Goal: Transaction & Acquisition: Purchase product/service

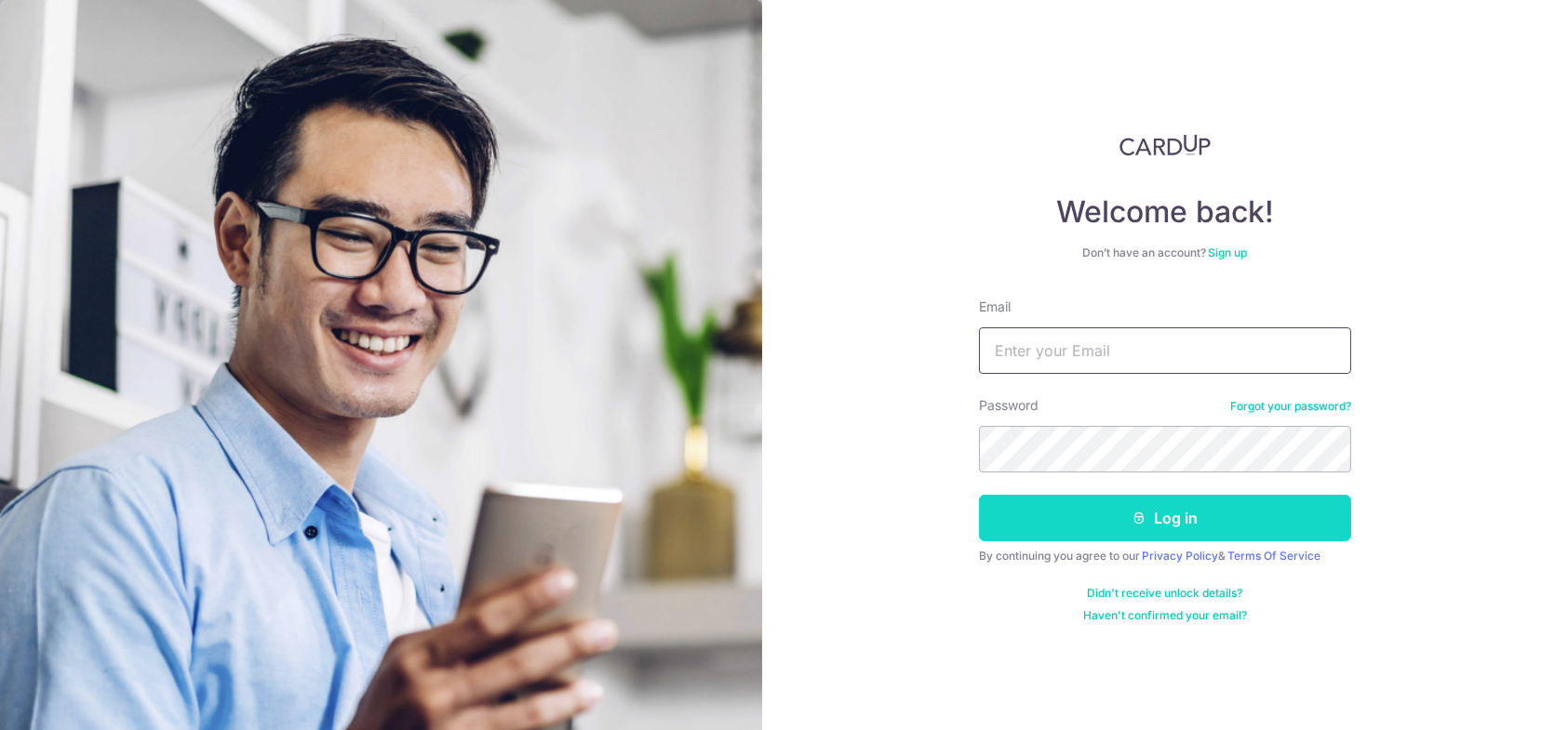
type input "guanbinlee@gmail.com"
click at [1122, 512] on button "Log in" at bounding box center [1165, 518] width 372 height 47
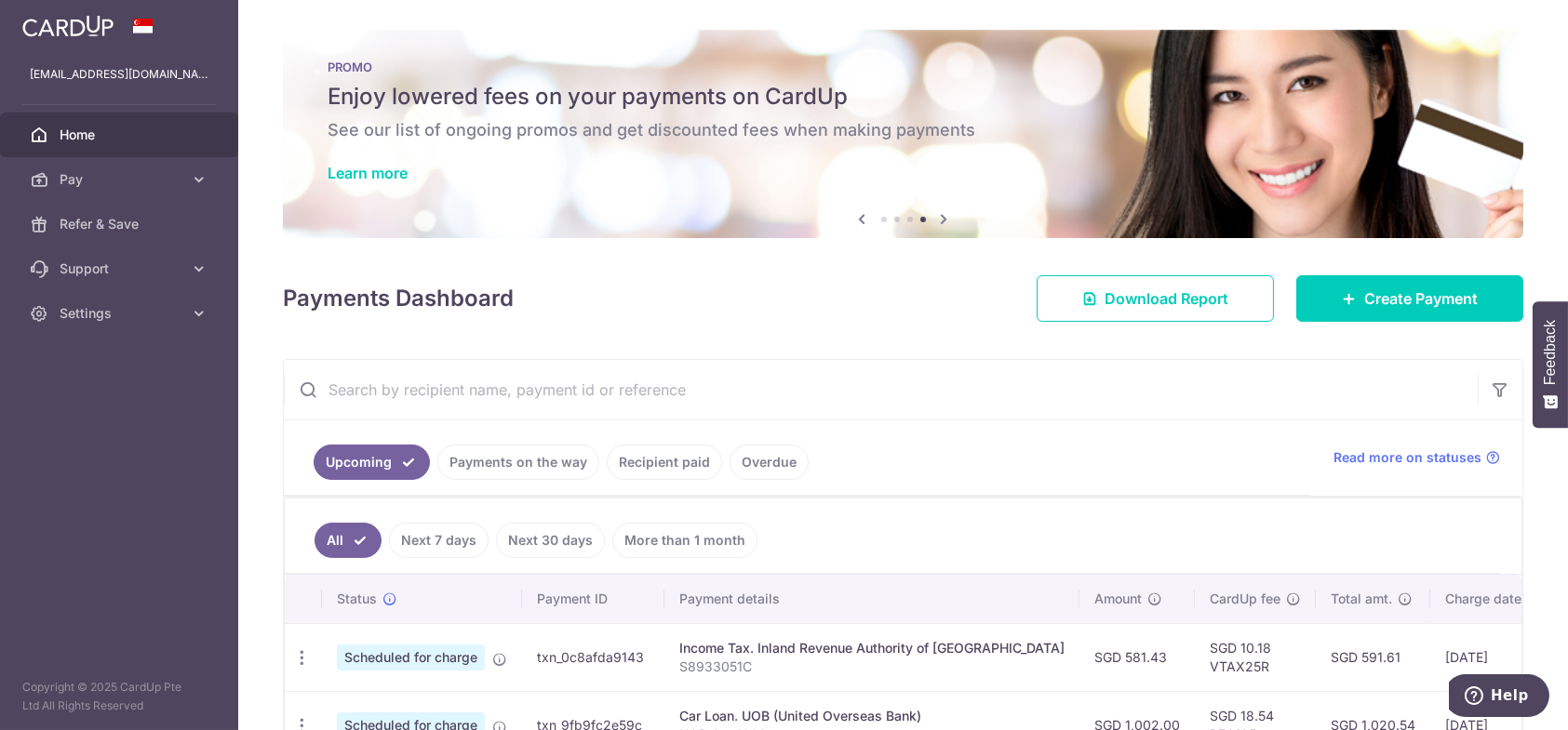
click at [1363, 322] on div "× Pause Schedule Pause all future payments in this series Pause just this one p…" at bounding box center [903, 365] width 1329 height 730
click at [1363, 302] on span "Create Payment" at bounding box center [1420, 298] width 114 height 22
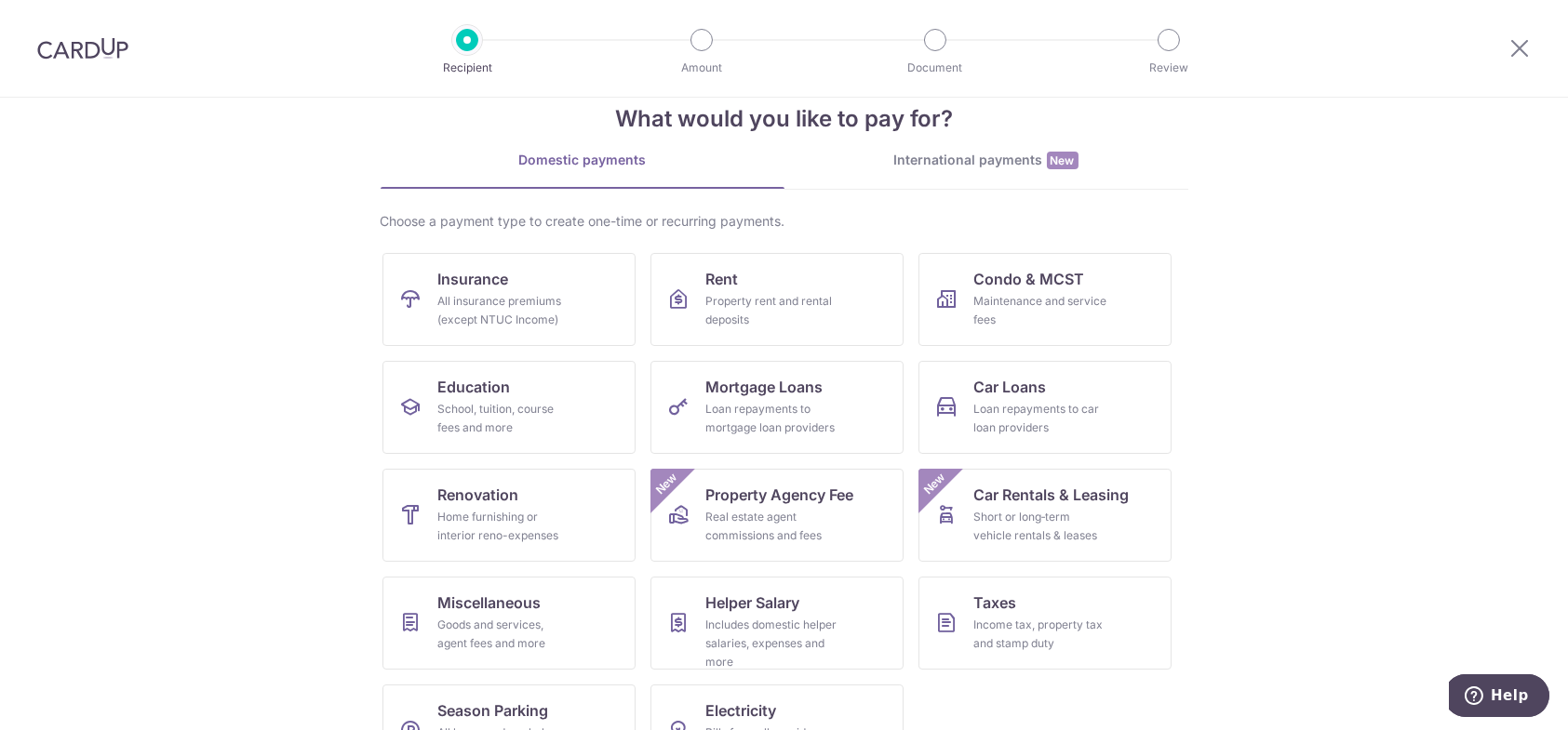
scroll to position [100, 0]
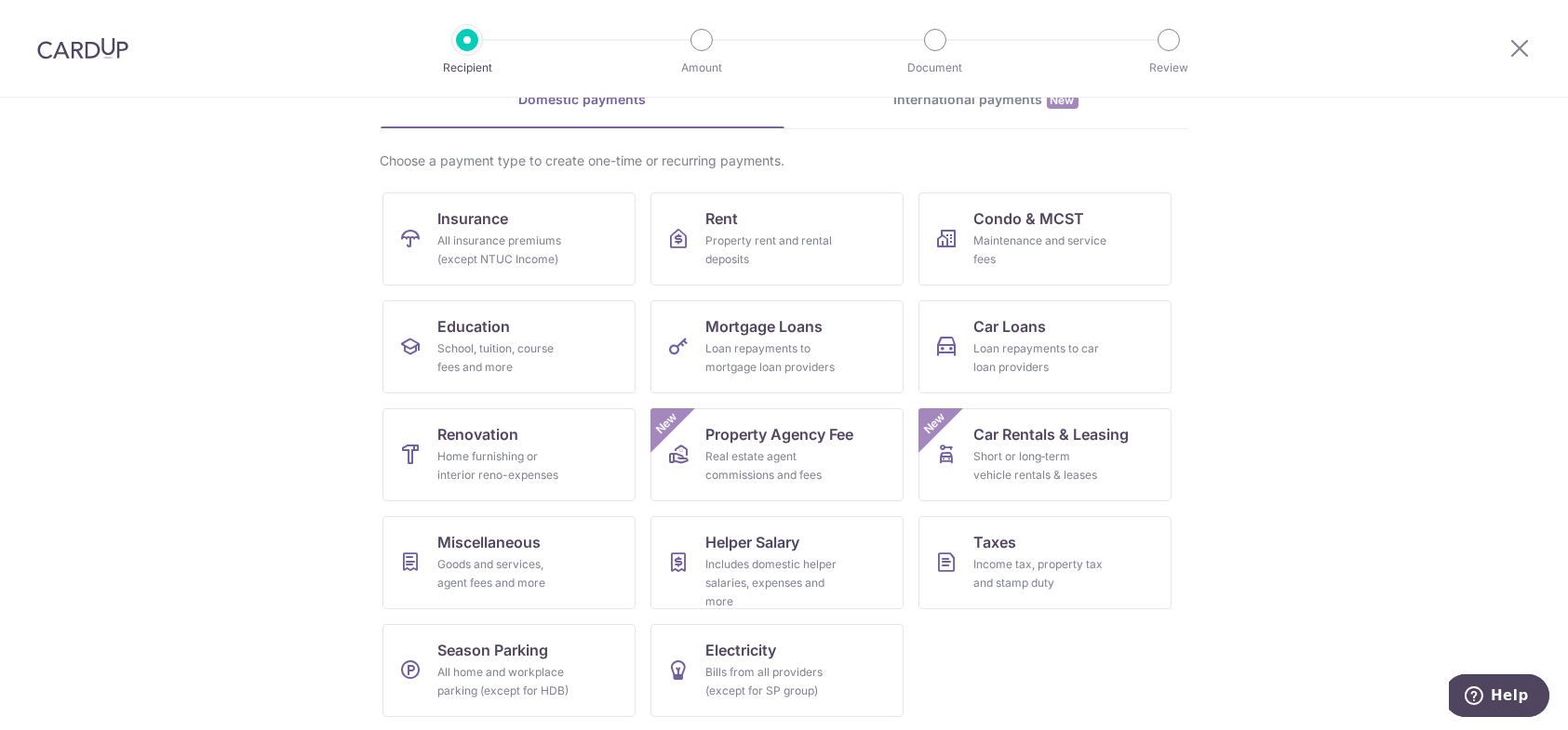
click at [1322, 385] on section "What would you like to pay for? Domestic payments International payments New Ch…" at bounding box center [784, 414] width 1568 height 633
click at [515, 458] on div "Home furnishing or interior reno-expenses" at bounding box center [505, 466] width 134 height 37
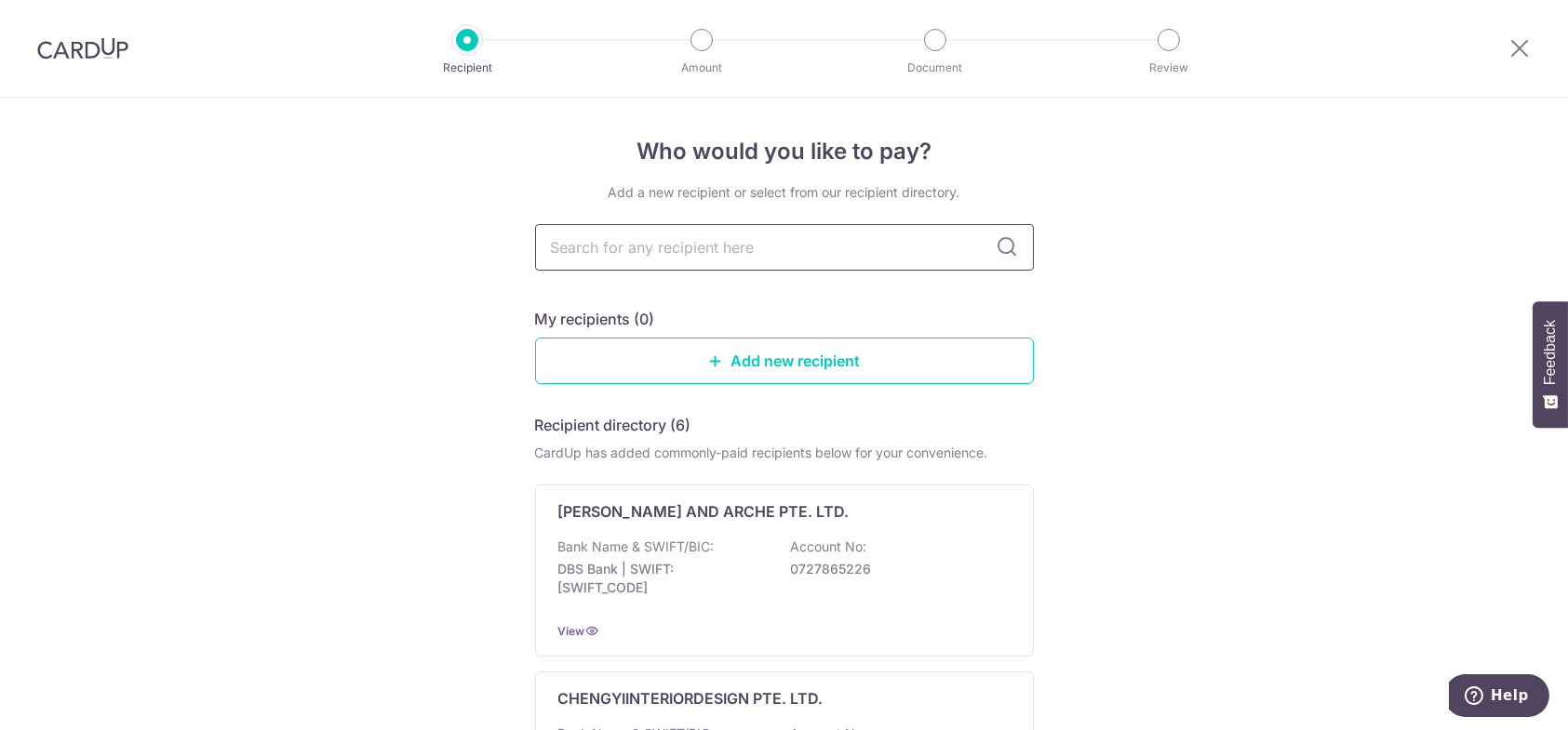
click at [713, 250] on input "text" at bounding box center [784, 247] width 499 height 47
type input "hid"
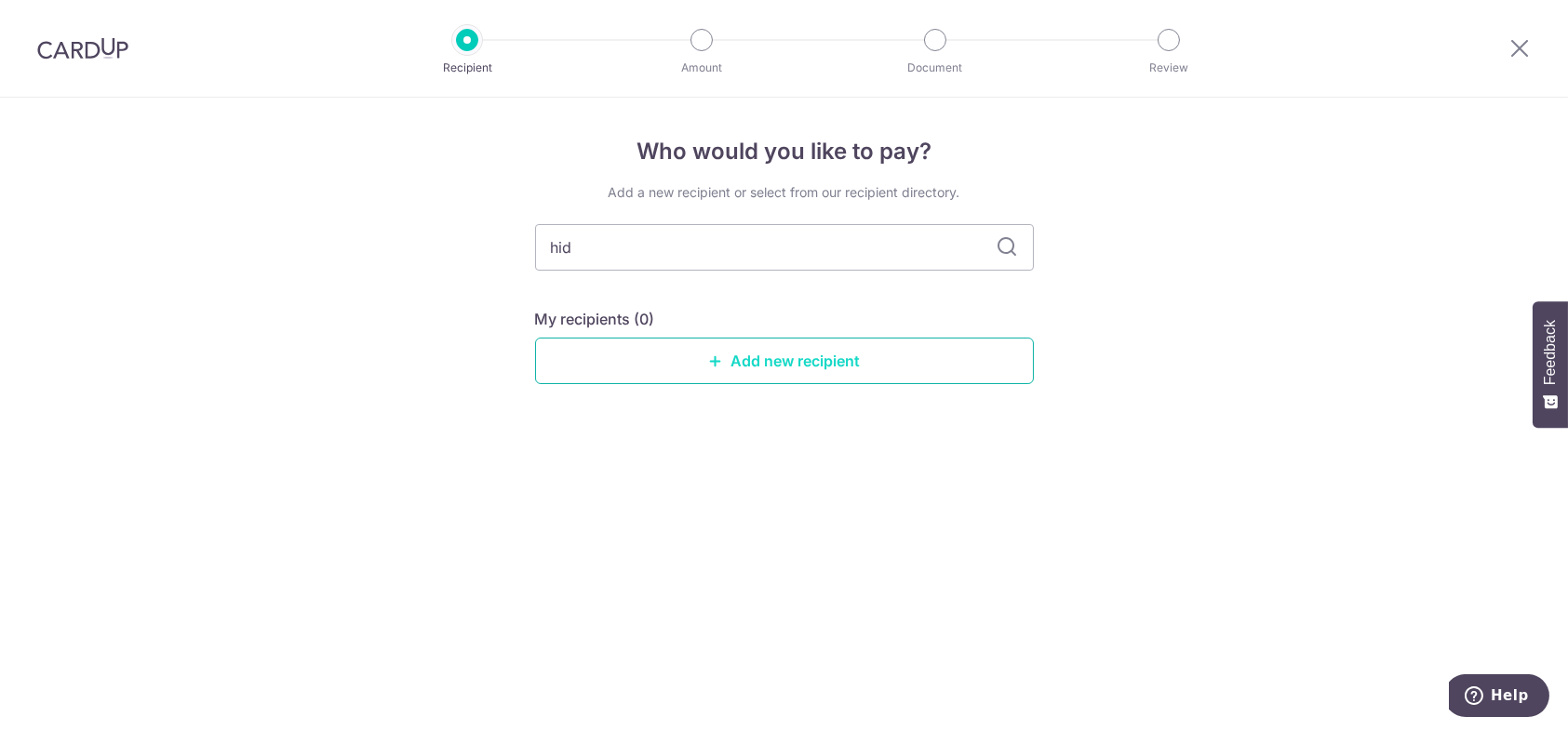
click at [775, 362] on link "Add new recipient" at bounding box center [784, 361] width 499 height 47
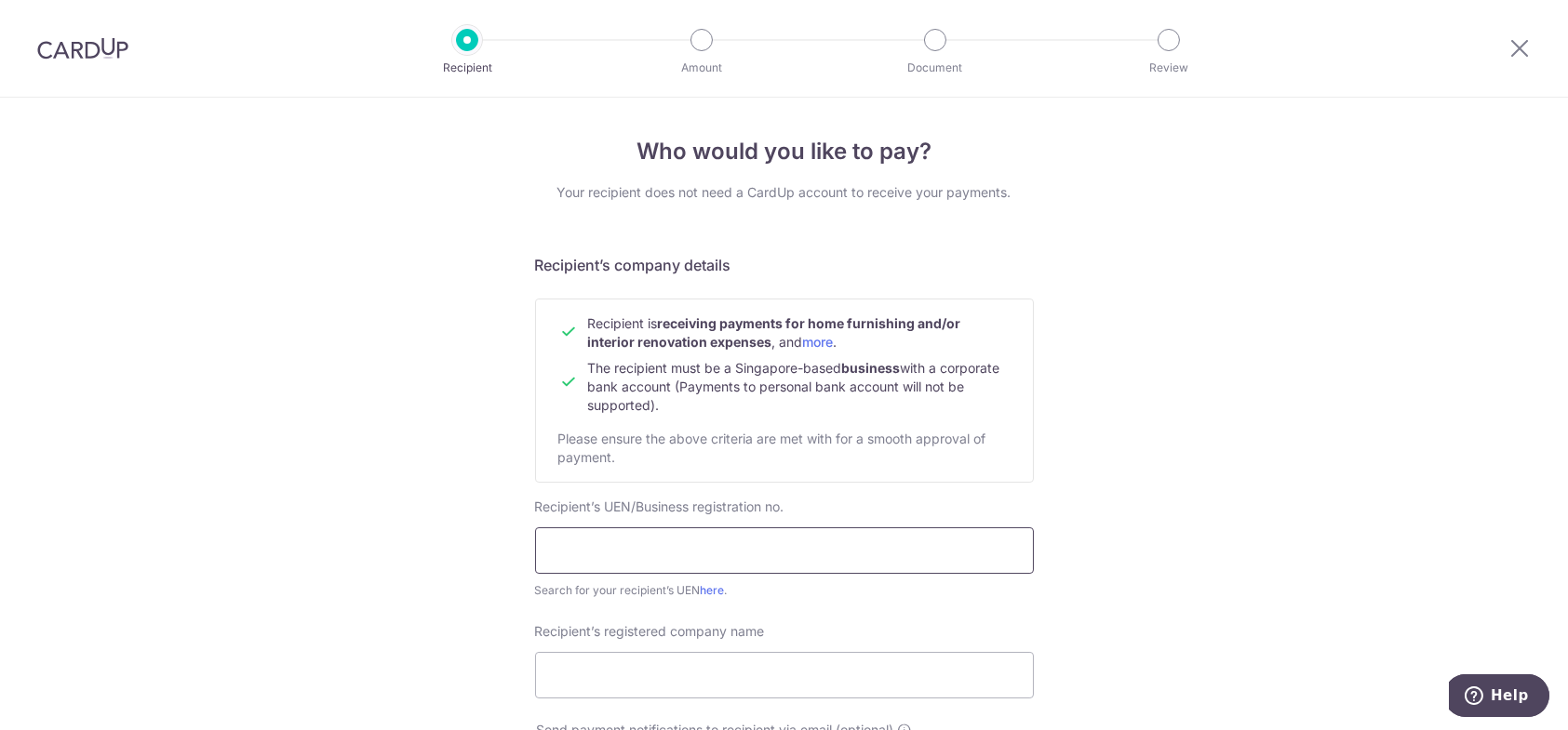
click at [714, 548] on input "text" at bounding box center [784, 551] width 499 height 47
paste input "202410374W"
type input "202410374W"
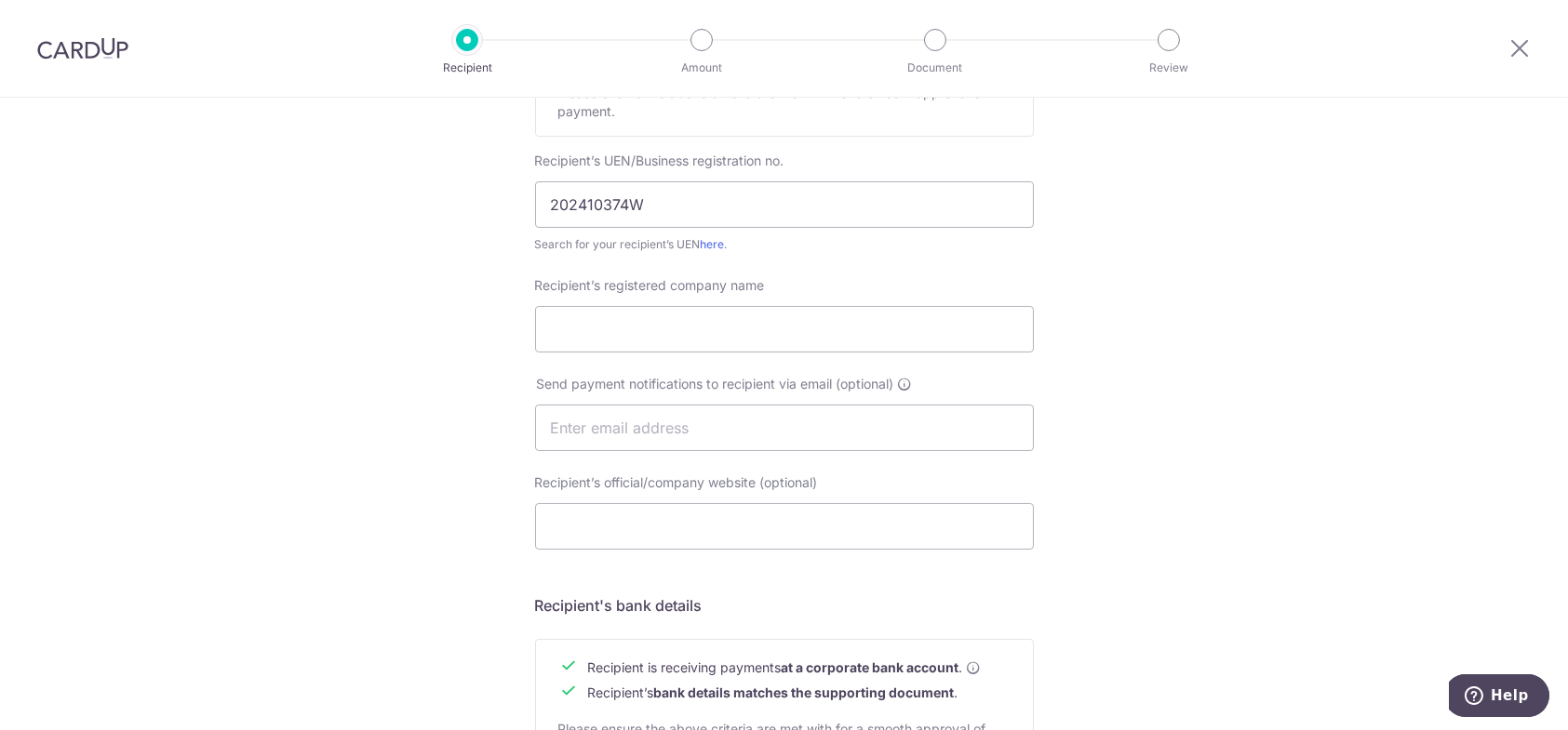
scroll to position [372, 0]
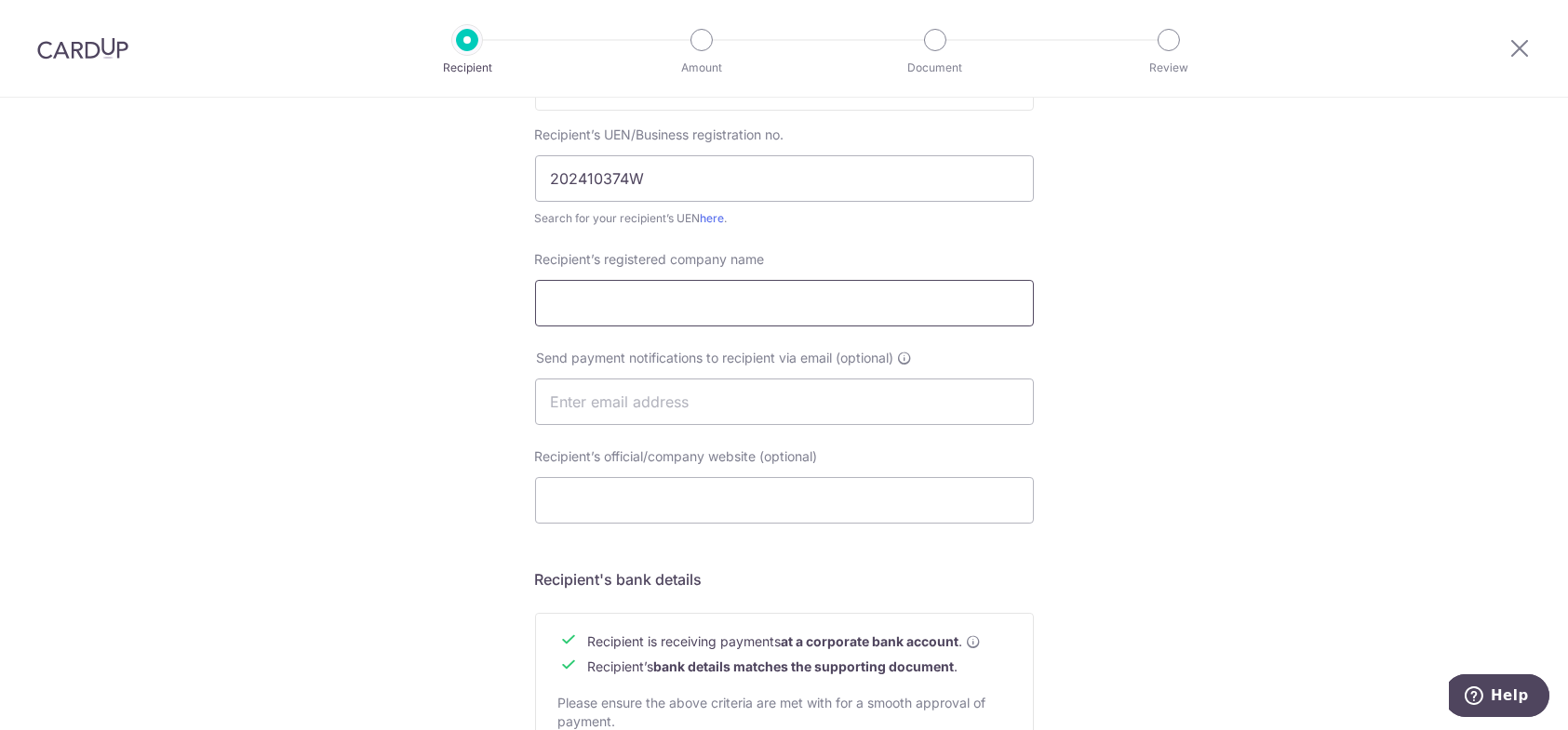
click at [630, 292] on input "Recipient’s registered company name" at bounding box center [784, 304] width 499 height 47
paste input "HID STUDIO PTE LTD"
type input "HID STUDIO PTE LTD"
click at [737, 405] on input "text" at bounding box center [784, 402] width 499 height 47
click at [668, 498] on input "Recipient’s official/company website (optional)" at bounding box center [784, 500] width 499 height 47
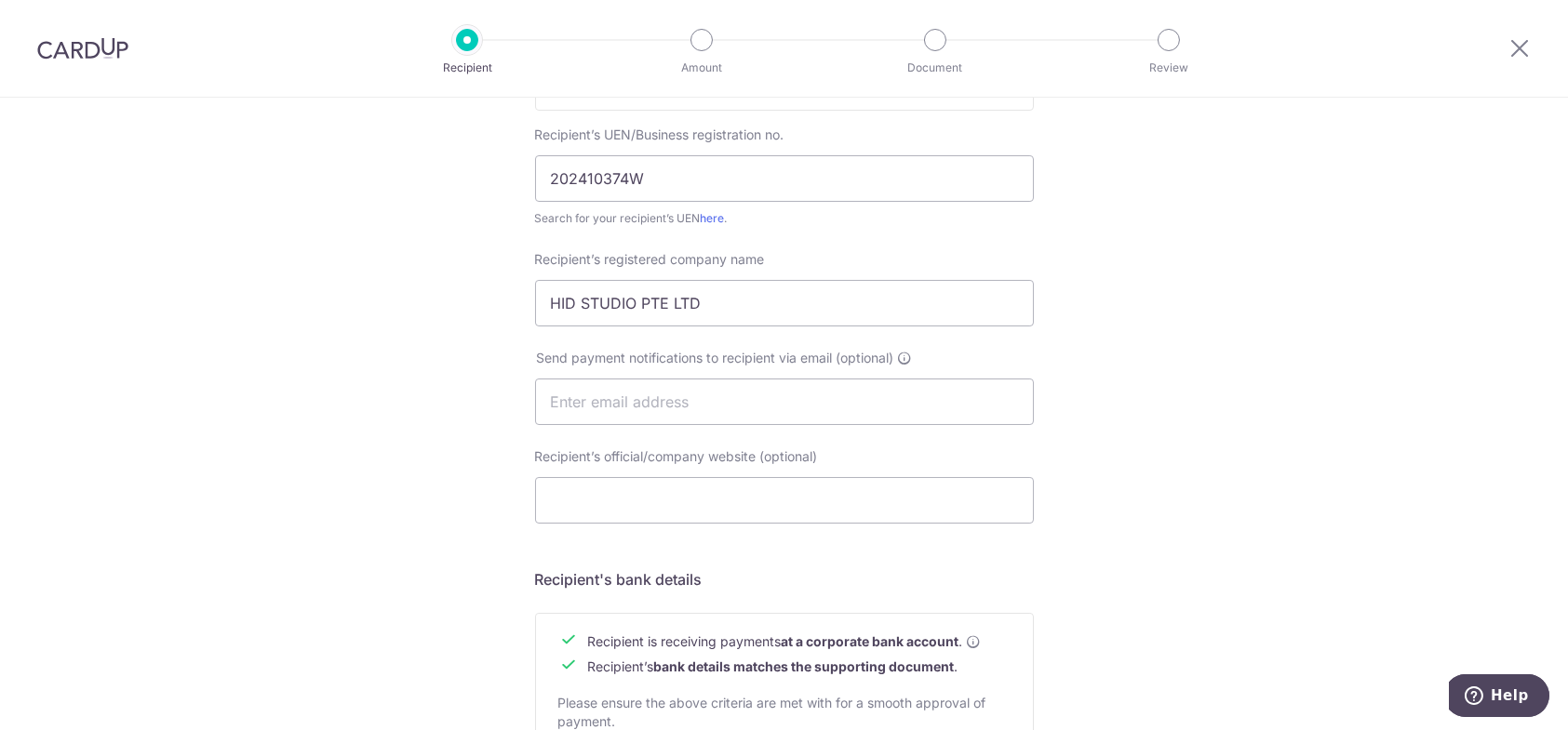
click at [1127, 439] on div "Who would you like to pay? Your recipient does not need a CardUp account to rec…" at bounding box center [784, 424] width 1568 height 1399
click at [1187, 406] on div "Who would you like to pay? Your recipient does not need a CardUp account to rec…" at bounding box center [784, 424] width 1568 height 1399
click at [1259, 448] on div "Who would you like to pay? Your recipient does not need a CardUp account to rec…" at bounding box center [784, 424] width 1568 height 1399
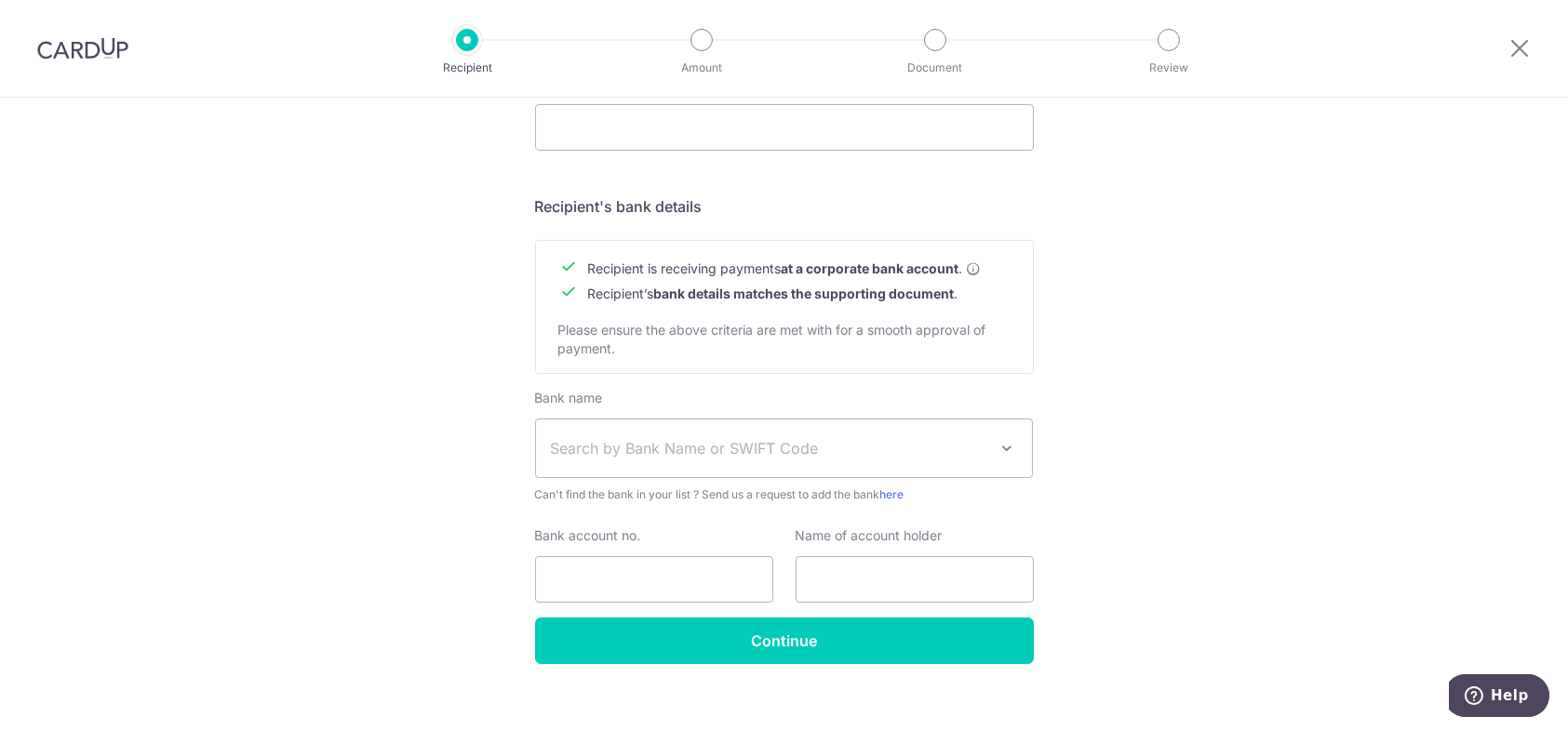
scroll to position [766, 0]
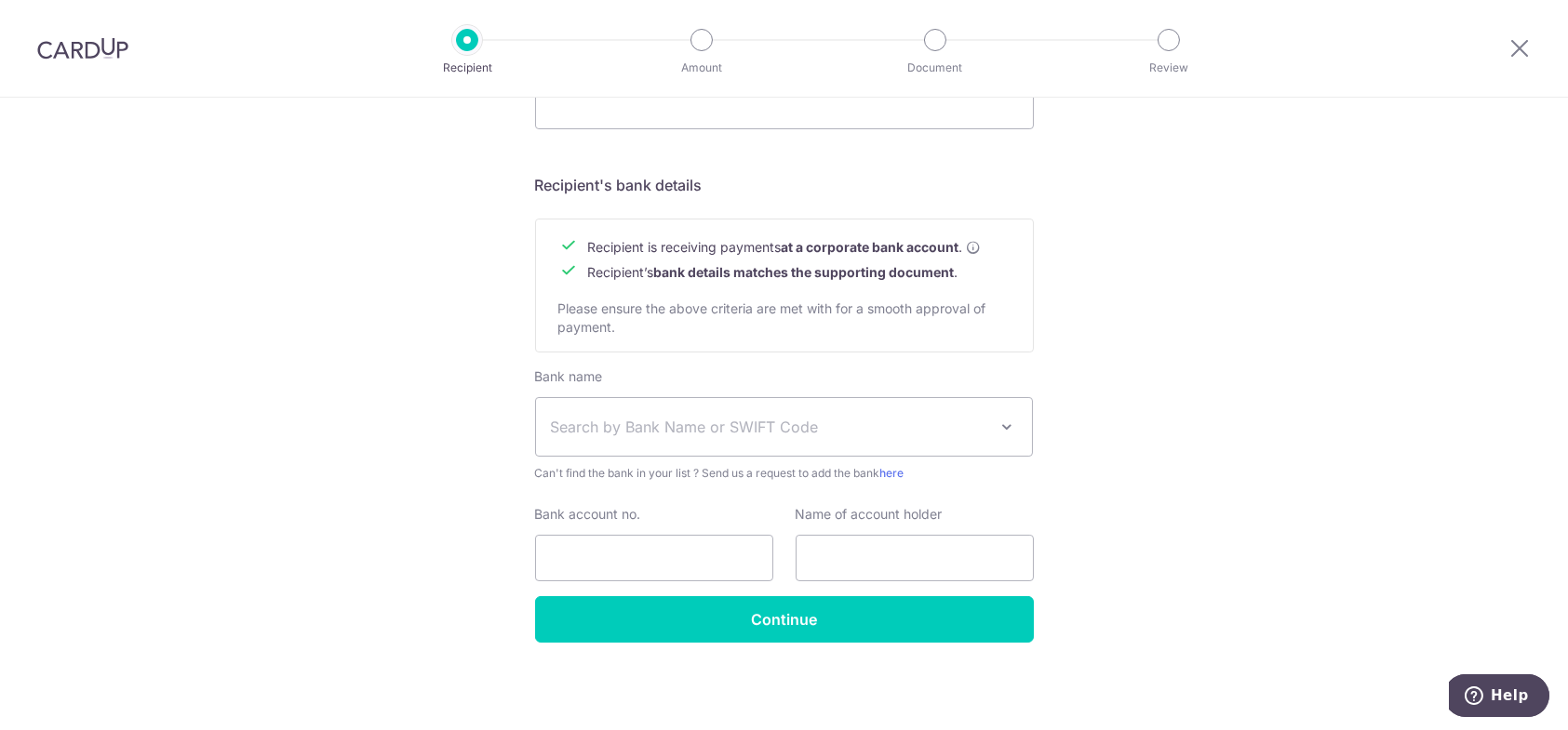
click at [1224, 318] on div "Who would you like to pay? Your recipient does not need a CardUp account to rec…" at bounding box center [784, 30] width 1568 height 1399
click at [876, 438] on span "Search by Bank Name or SWIFT Code" at bounding box center [769, 426] width 437 height 22
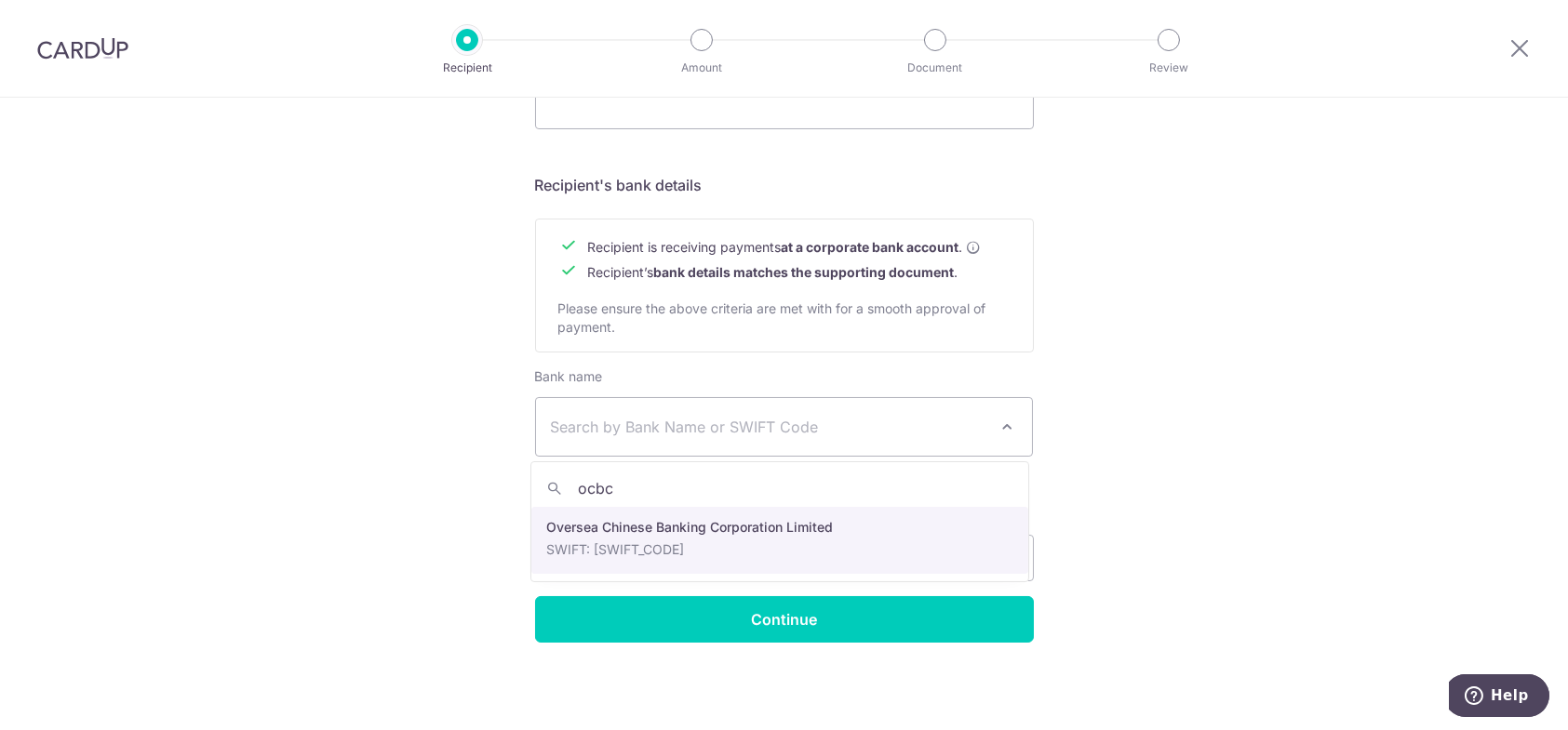
type input "ocbc"
select select "12"
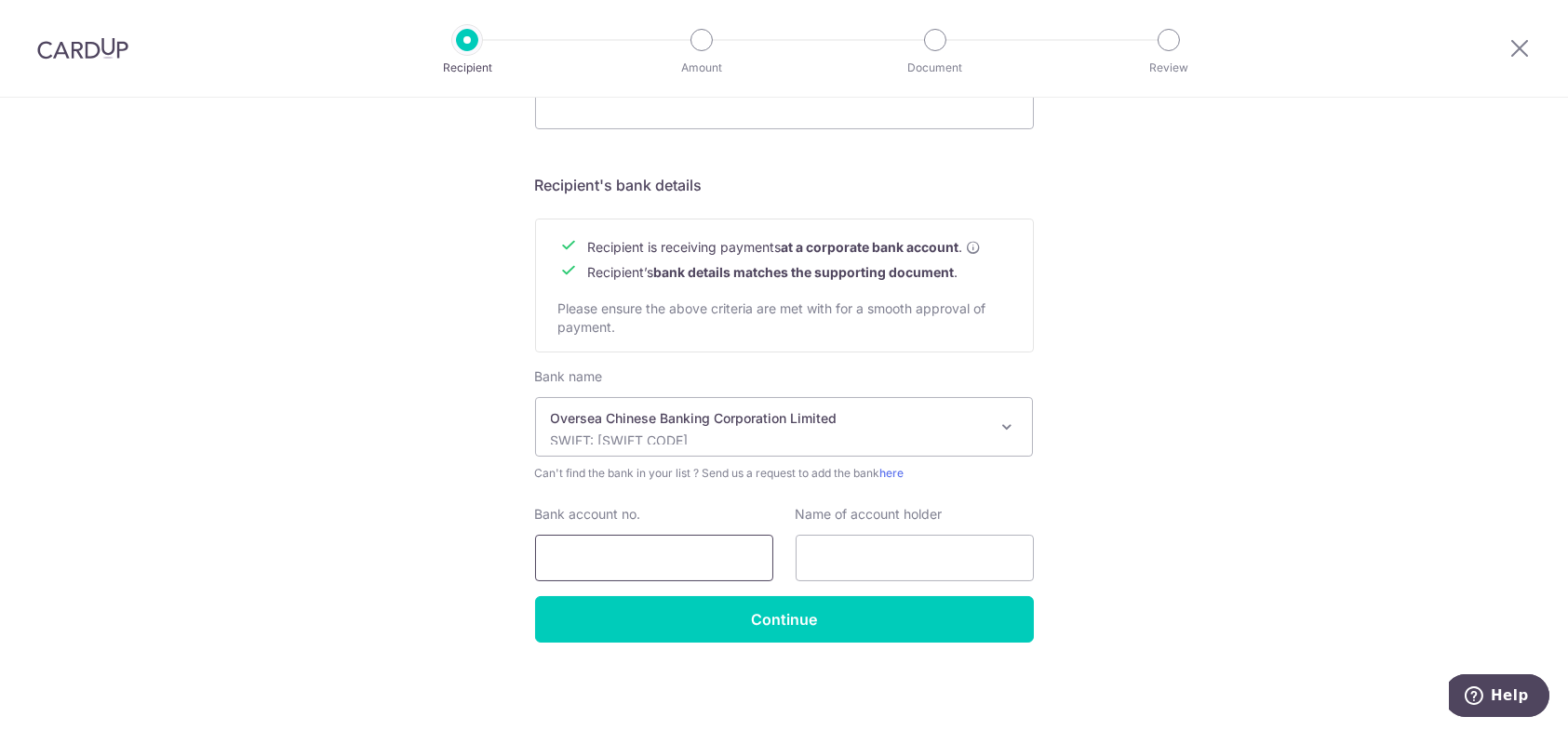
click at [646, 557] on input "Bank account no." at bounding box center [653, 558] width 239 height 47
paste input "596 621 581 001"
click at [583, 564] on input "596 621 581 001" at bounding box center [653, 558] width 239 height 47
click at [602, 557] on input "596621 581 001" at bounding box center [653, 558] width 239 height 47
drag, startPoint x: 625, startPoint y: 562, endPoint x: 654, endPoint y: 565, distance: 29.2
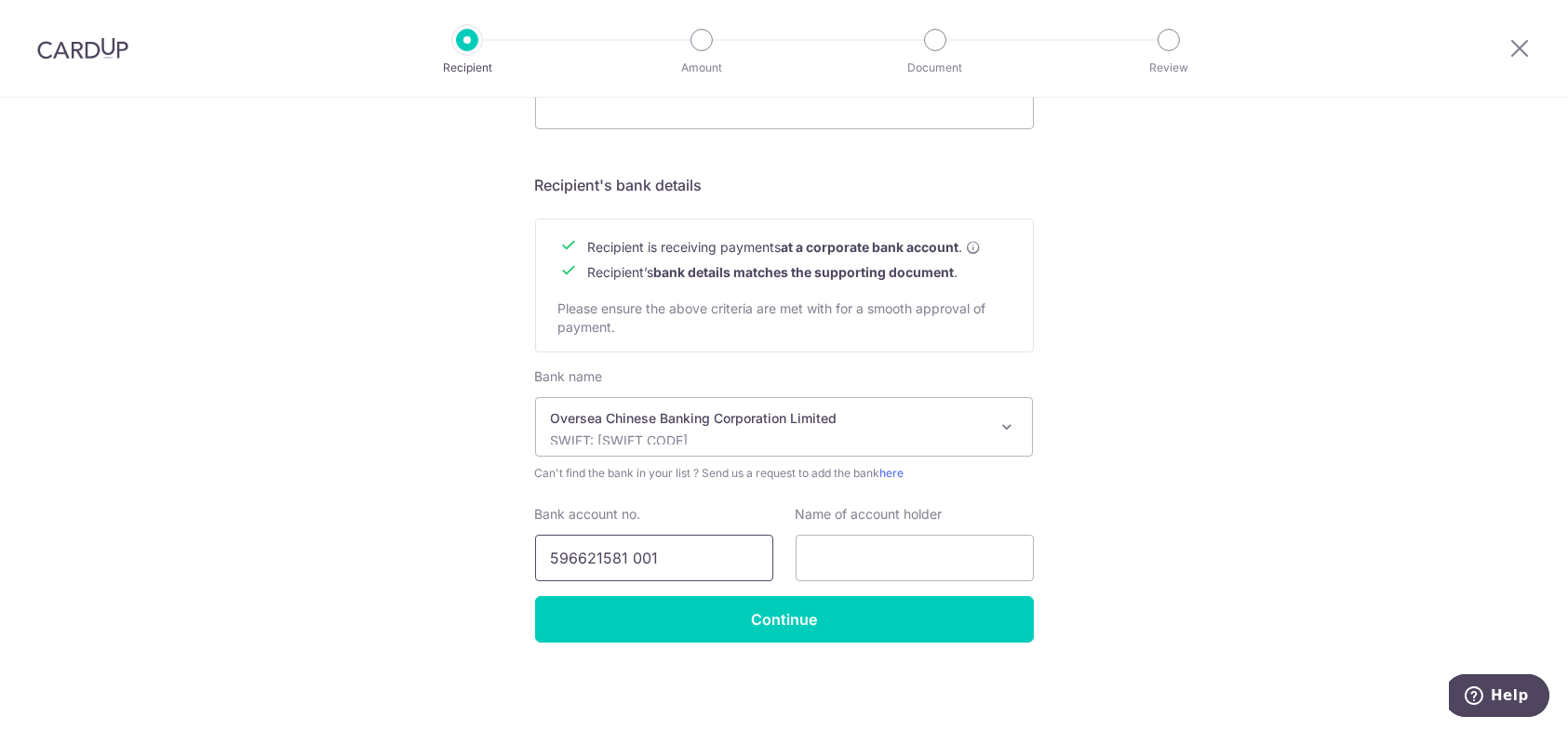
click at [625, 562] on input "596621581 001" at bounding box center [653, 558] width 239 height 47
type input "596621581001"
click at [849, 559] on input "text" at bounding box center [915, 558] width 239 height 47
click at [1209, 511] on div "Who would you like to pay? Your recipient does not need a CardUp account to rec…" at bounding box center [784, 30] width 1568 height 1399
click at [952, 562] on input "text" at bounding box center [915, 558] width 239 height 47
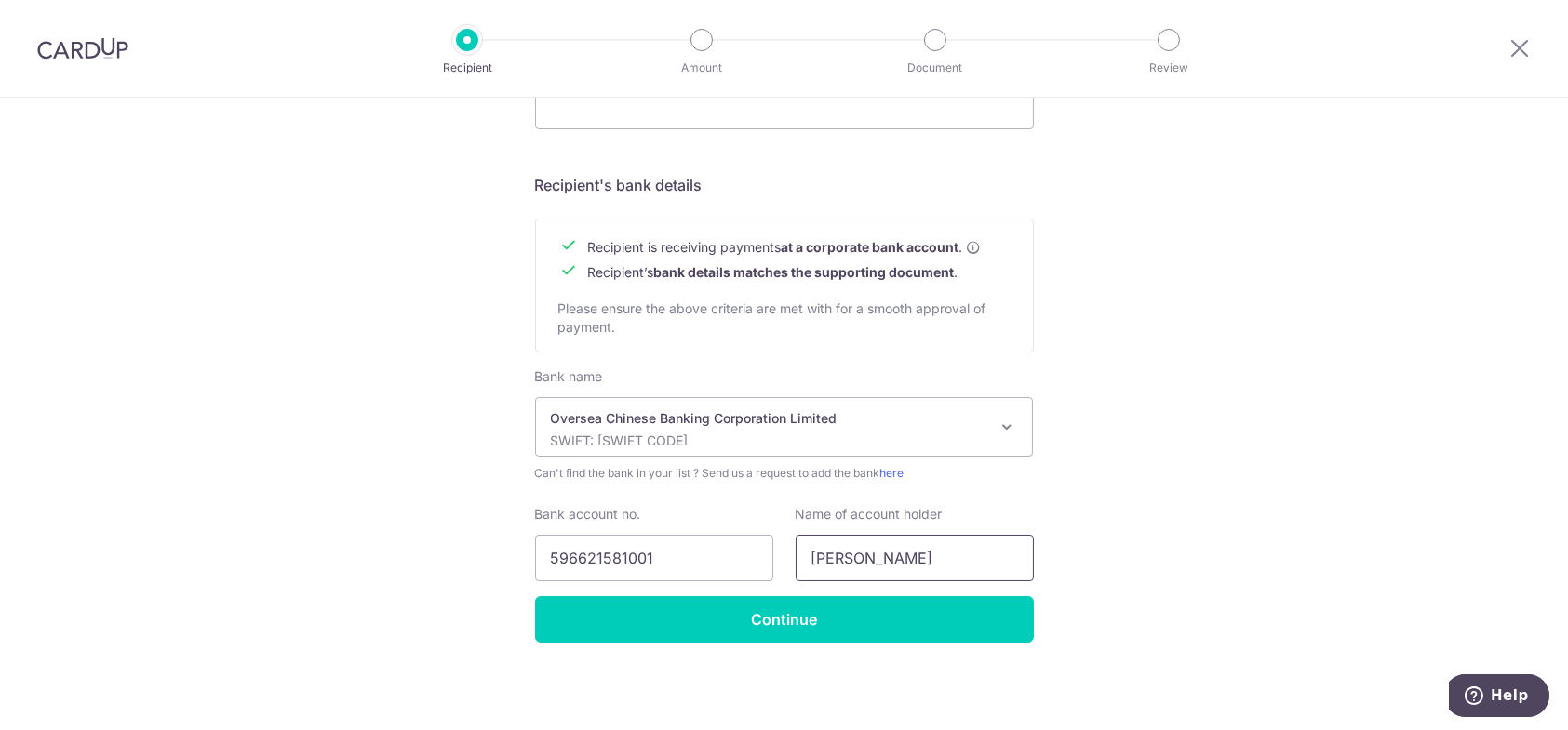
type input "Aloysius"
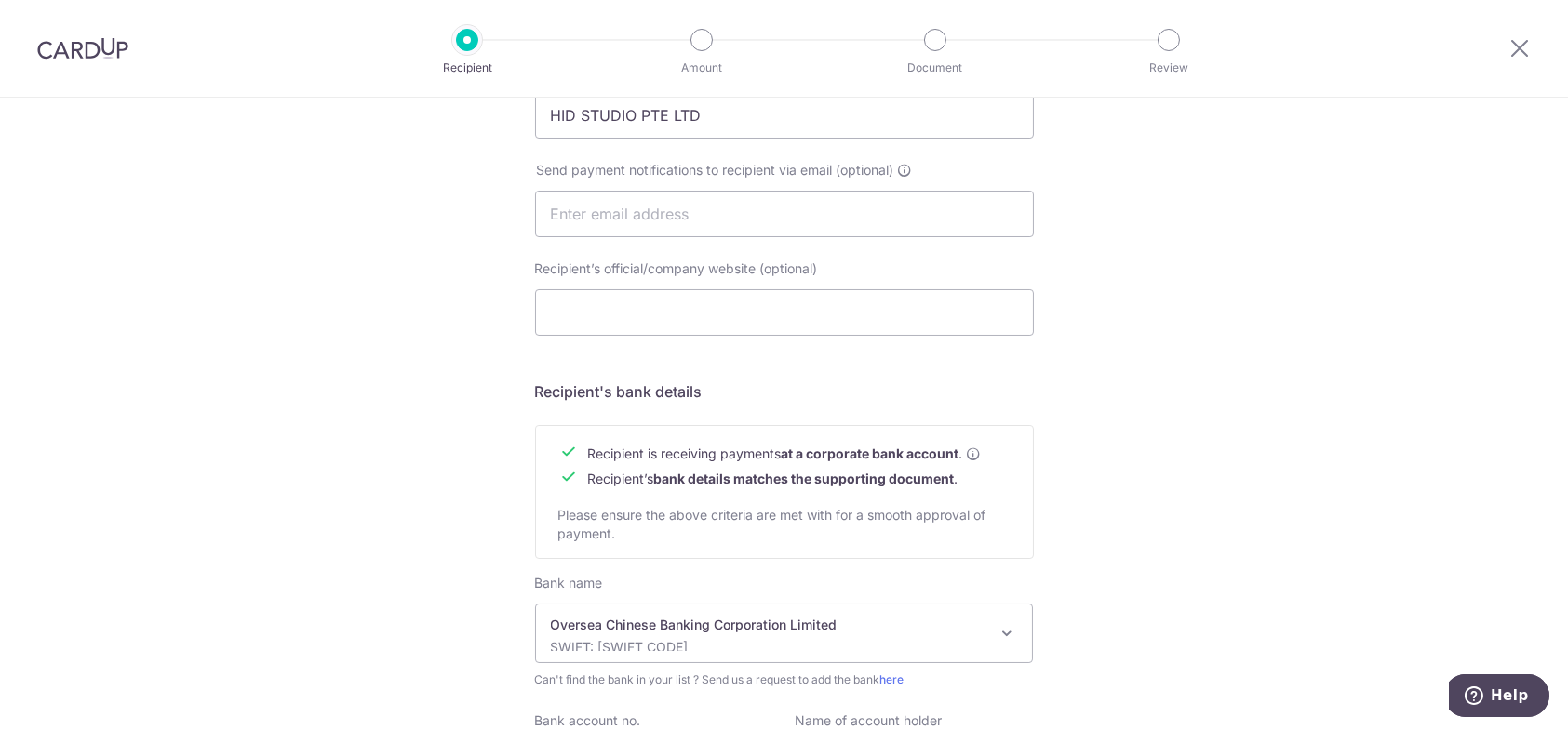
scroll to position [302, 0]
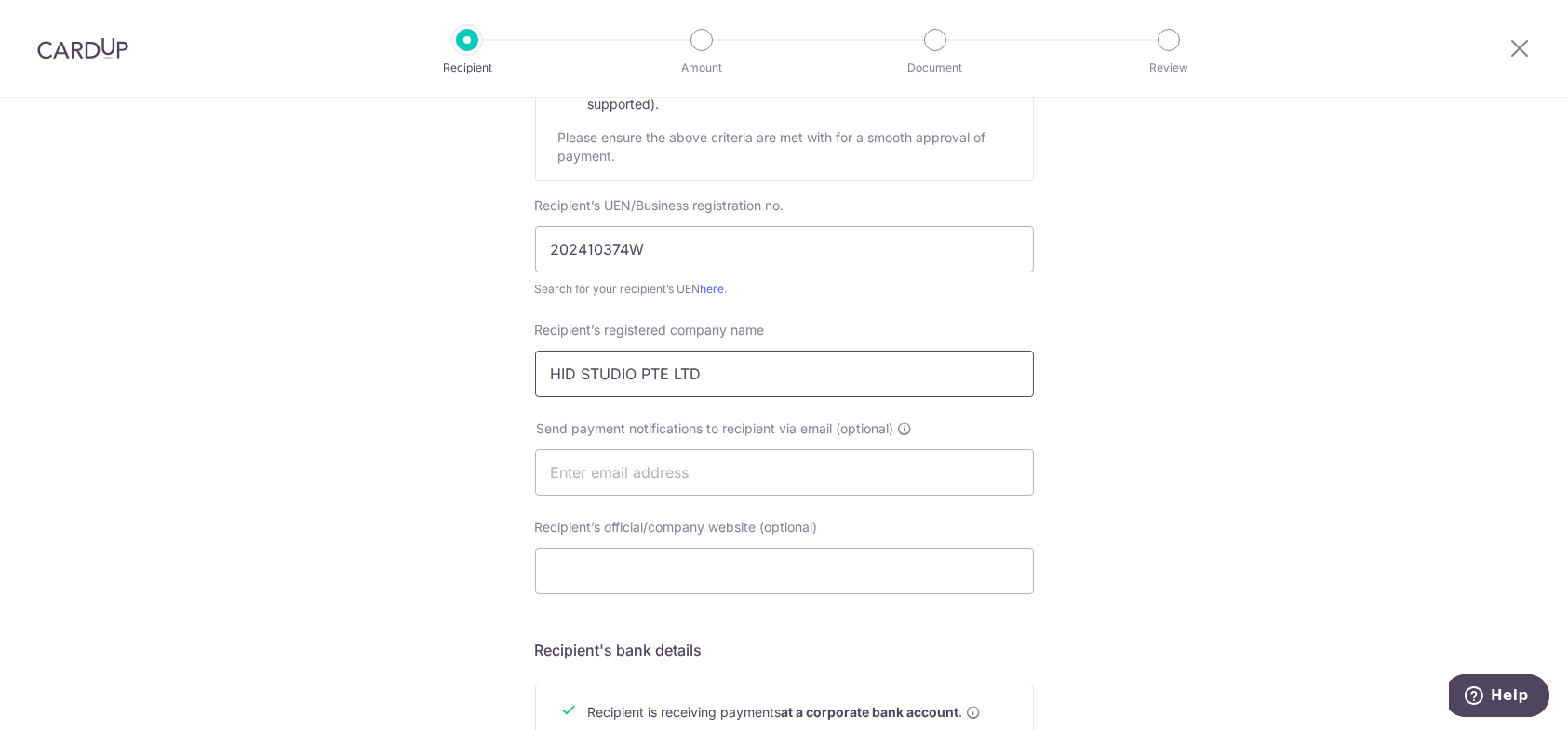
click at [662, 374] on input "HID STUDIO PTE LTD" at bounding box center [784, 374] width 499 height 47
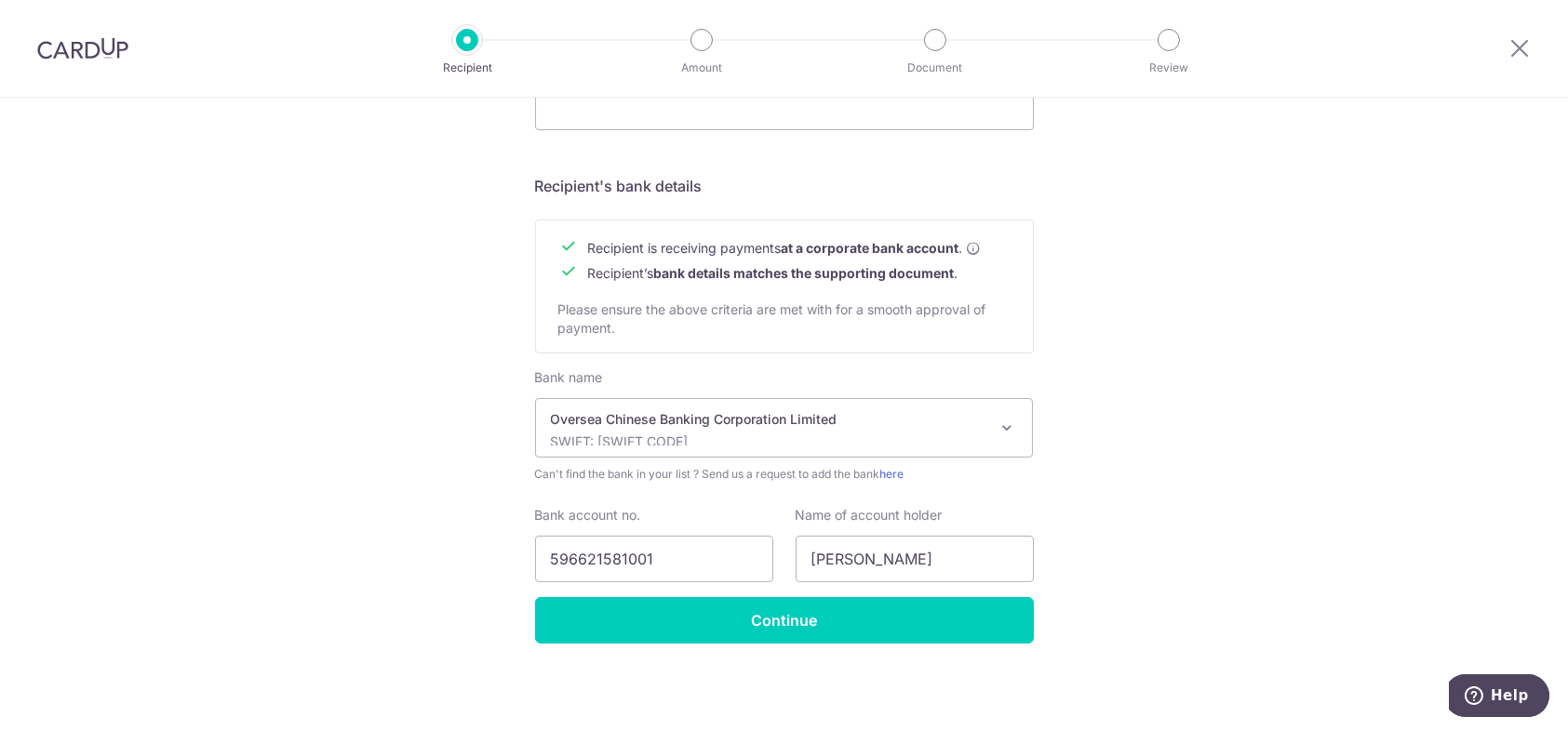
scroll to position [766, 0]
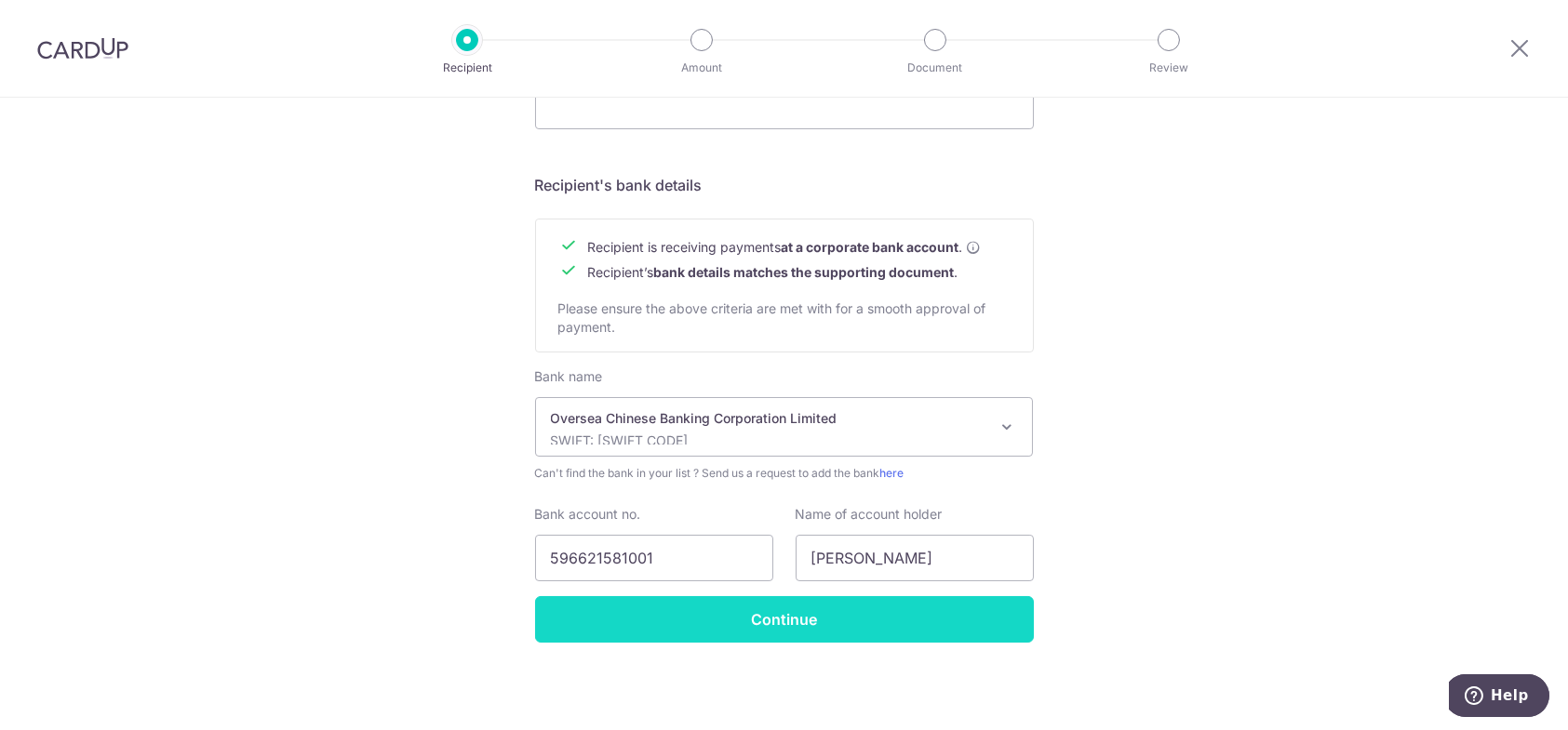
type input "HID STUDIO PTE. LTD."
click at [811, 612] on input "Continue" at bounding box center [784, 619] width 499 height 47
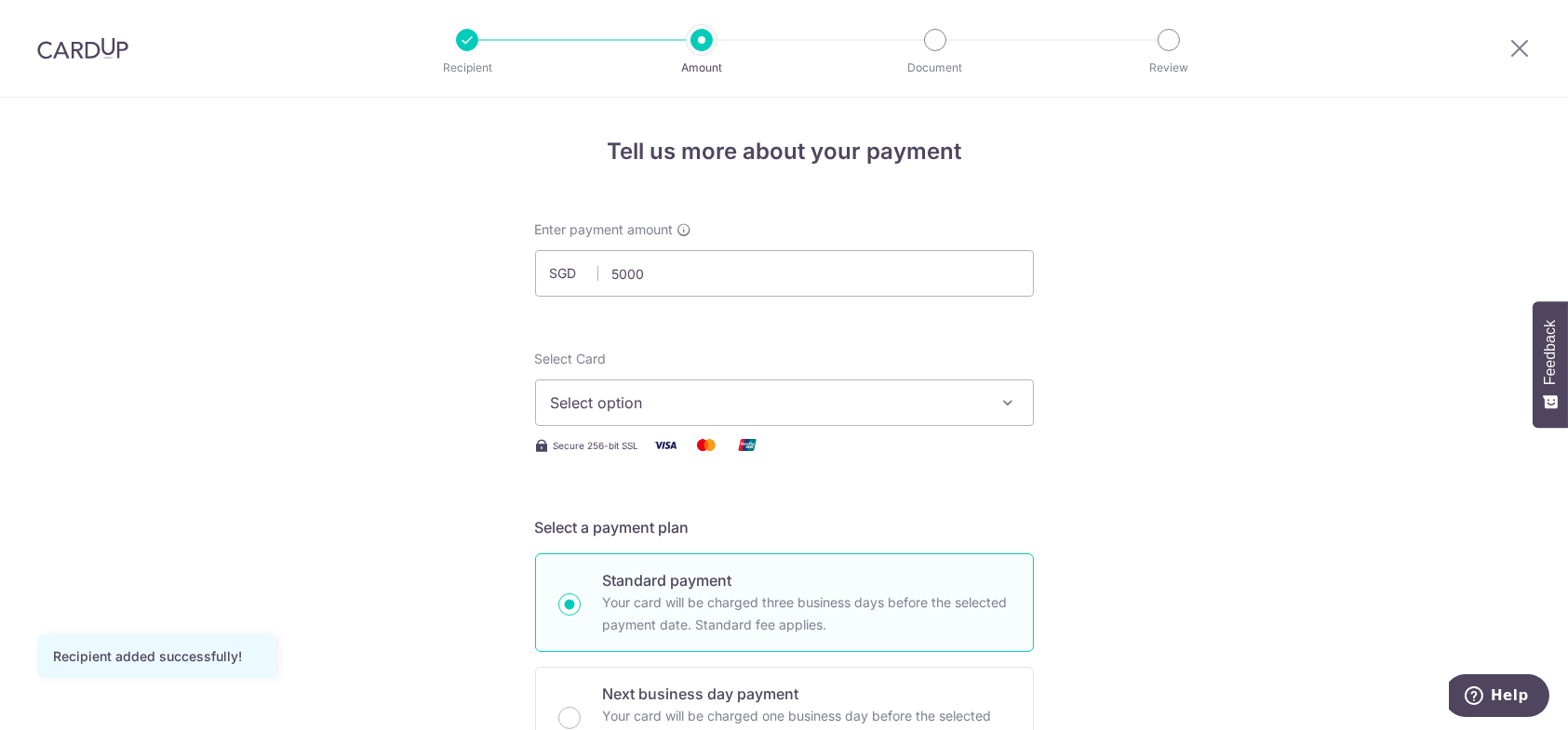
type input "5,000.00"
click at [793, 398] on span "Select option" at bounding box center [767, 402] width 433 height 22
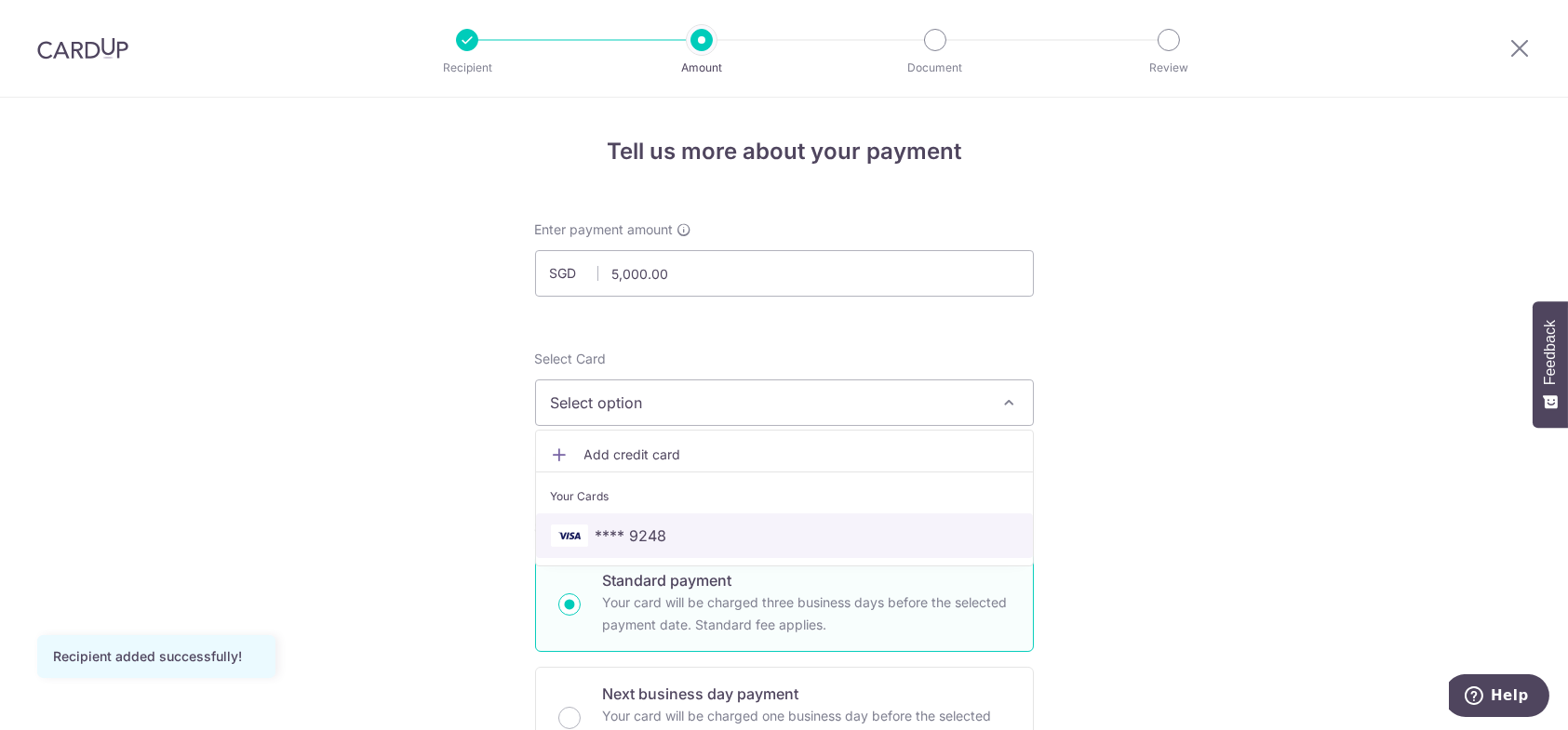
drag, startPoint x: 619, startPoint y: 532, endPoint x: 775, endPoint y: 518, distance: 156.6
click at [619, 532] on span "**** 9248" at bounding box center [631, 535] width 72 height 22
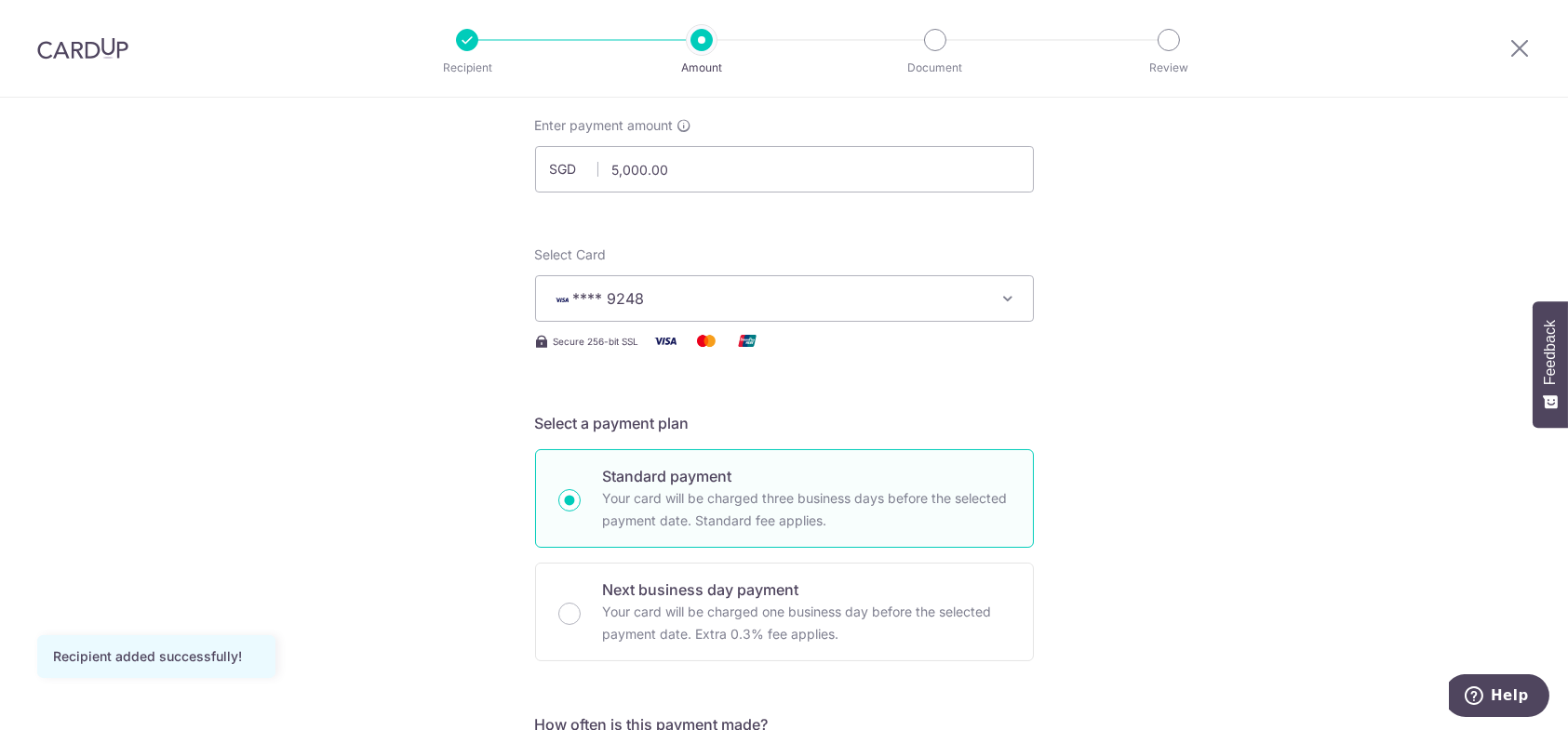
scroll to position [279, 0]
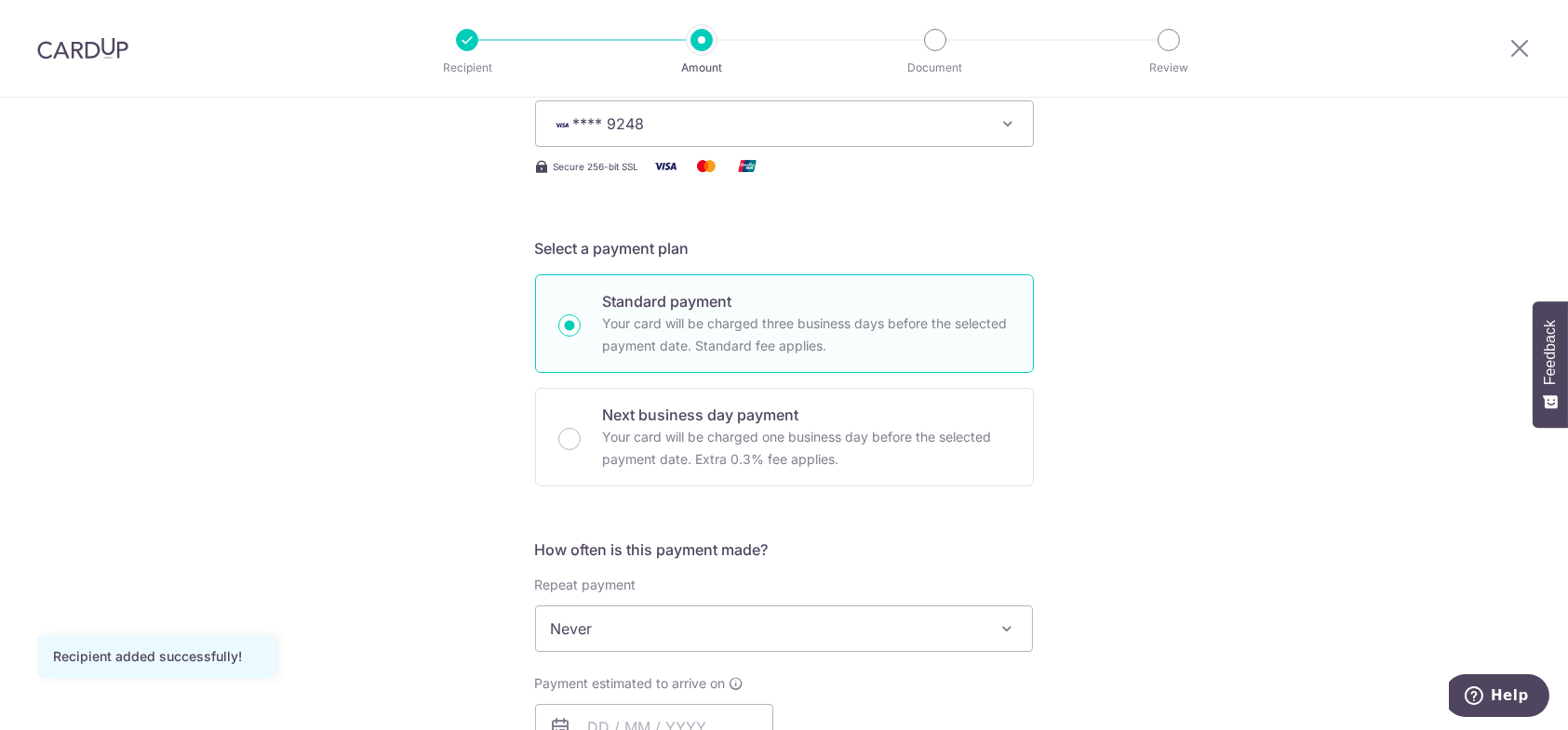
click at [1197, 394] on div "Tell us more about your payment Enter payment amount SGD 5,000.00 5000.00 Recip…" at bounding box center [784, 722] width 1568 height 1807
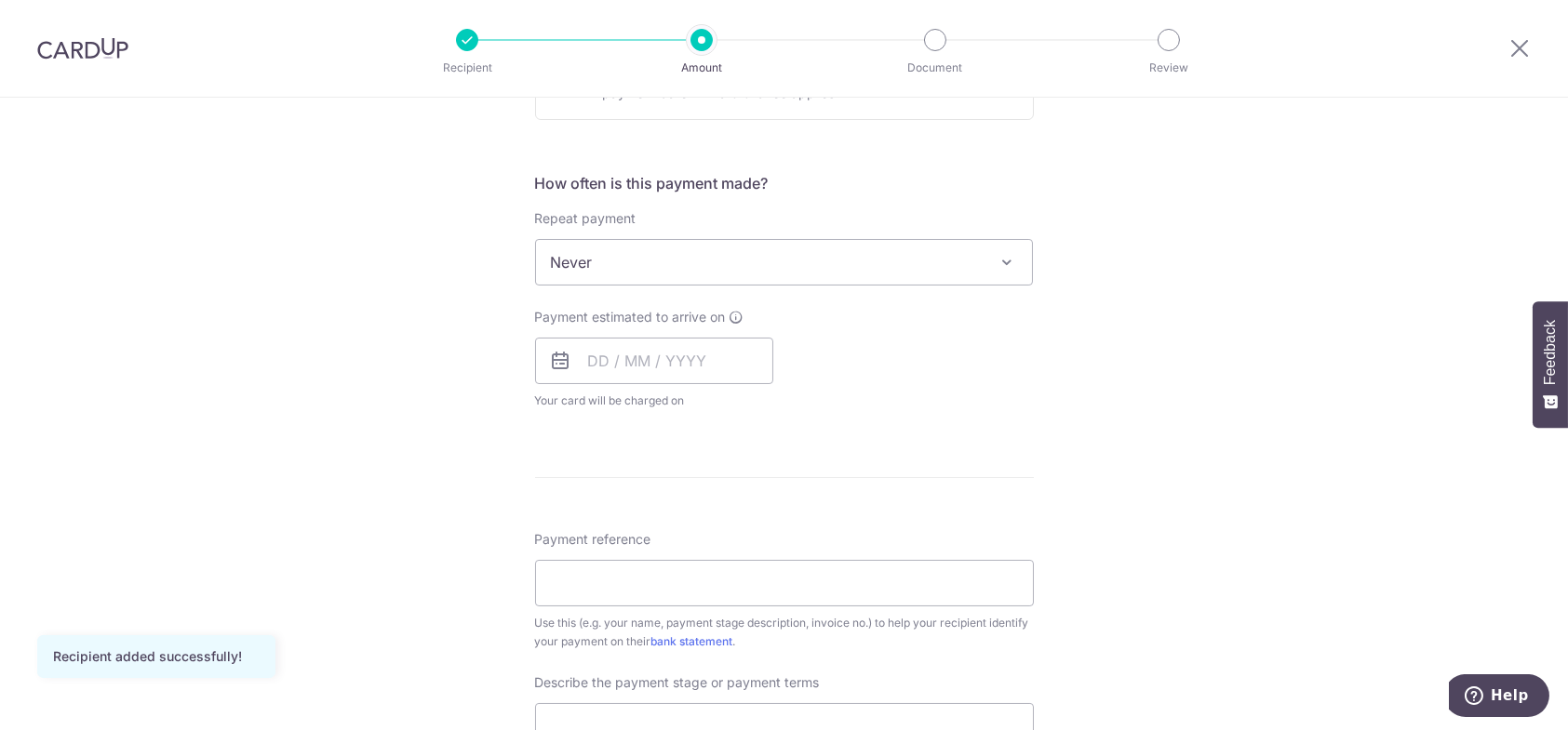
scroll to position [651, 0]
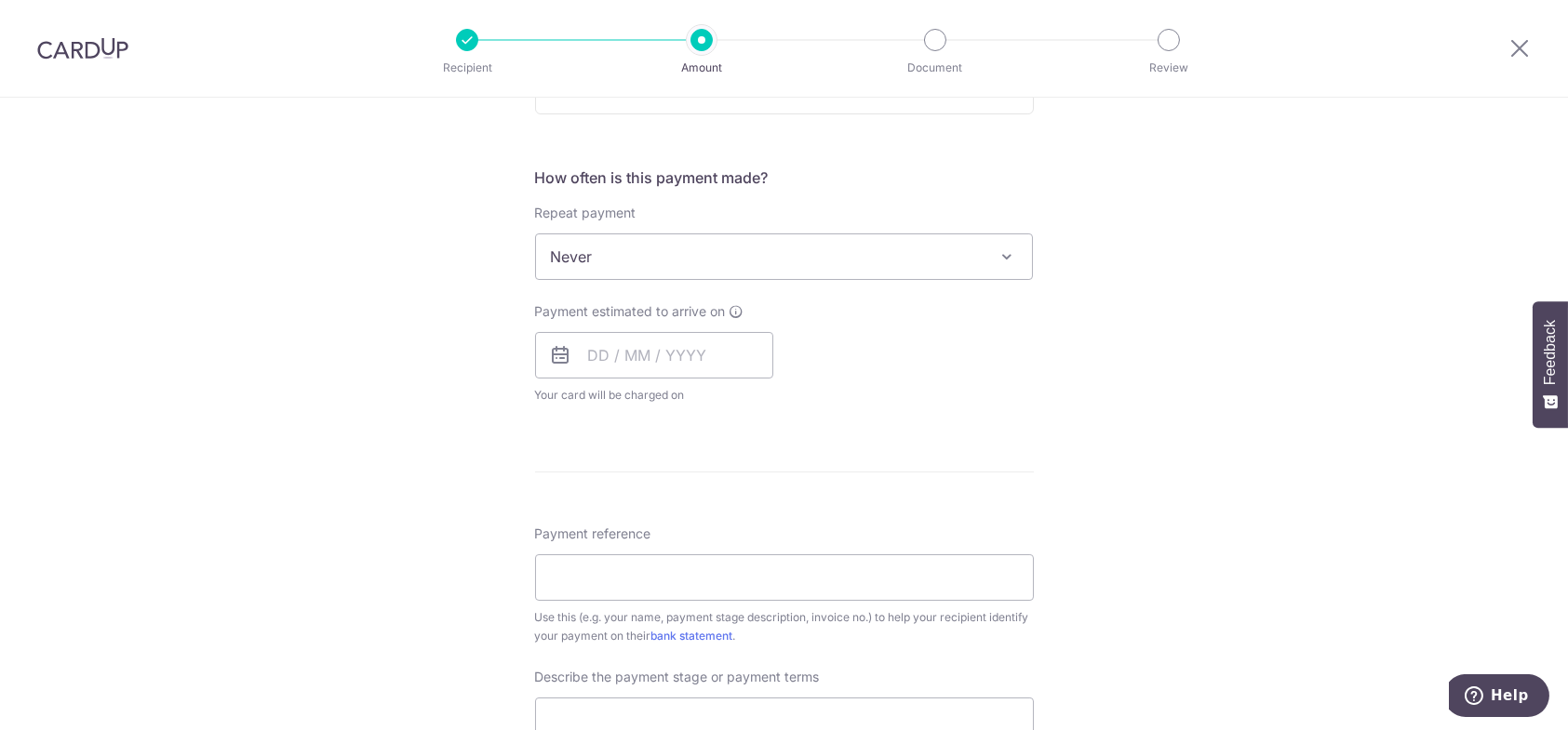
click at [733, 322] on div "Payment estimated to arrive on Your card will be charged on for the first payme…" at bounding box center [653, 352] width 239 height 102
click at [704, 354] on input "text" at bounding box center [653, 355] width 239 height 47
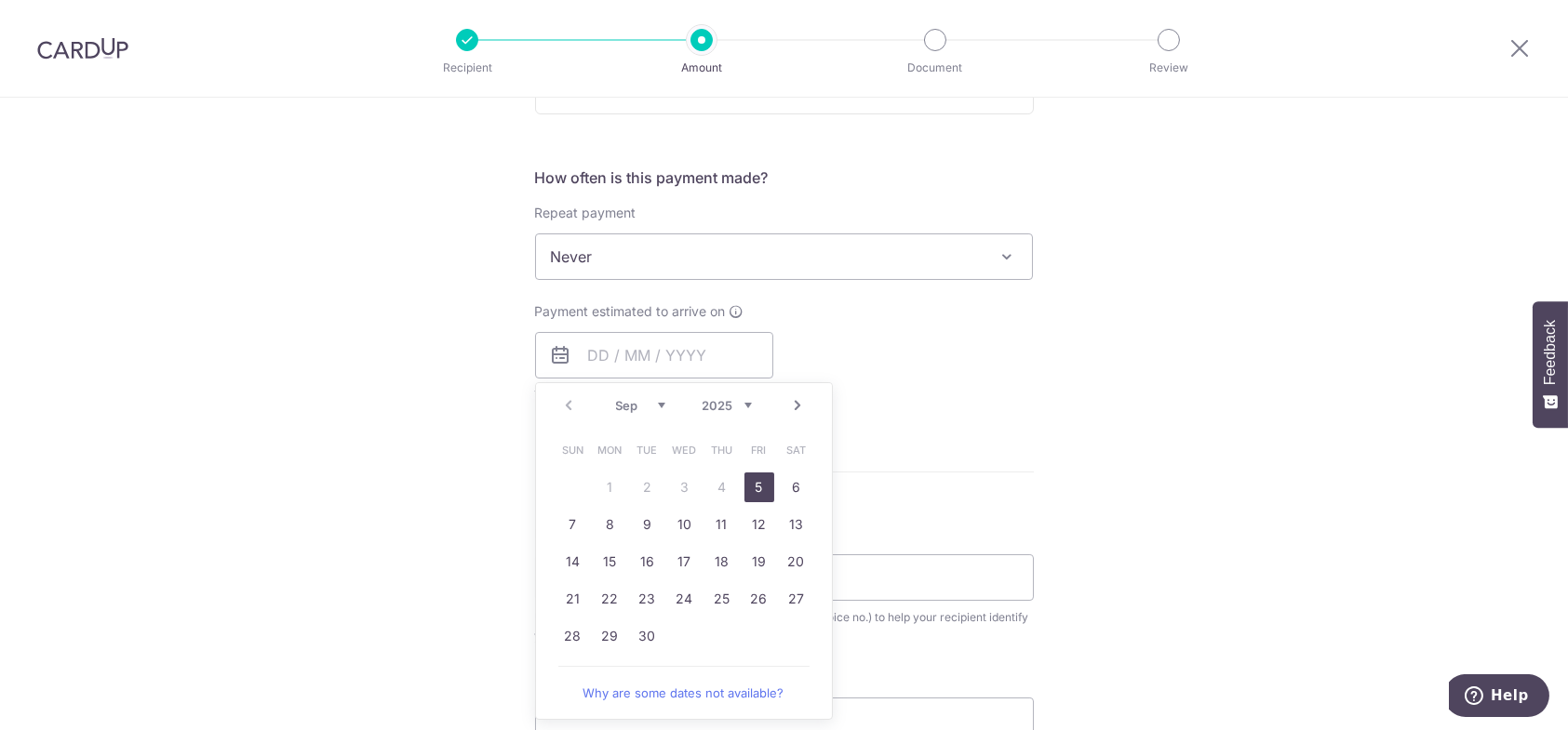
click at [751, 489] on link "5" at bounding box center [759, 487] width 30 height 30
type input "05/09/2025"
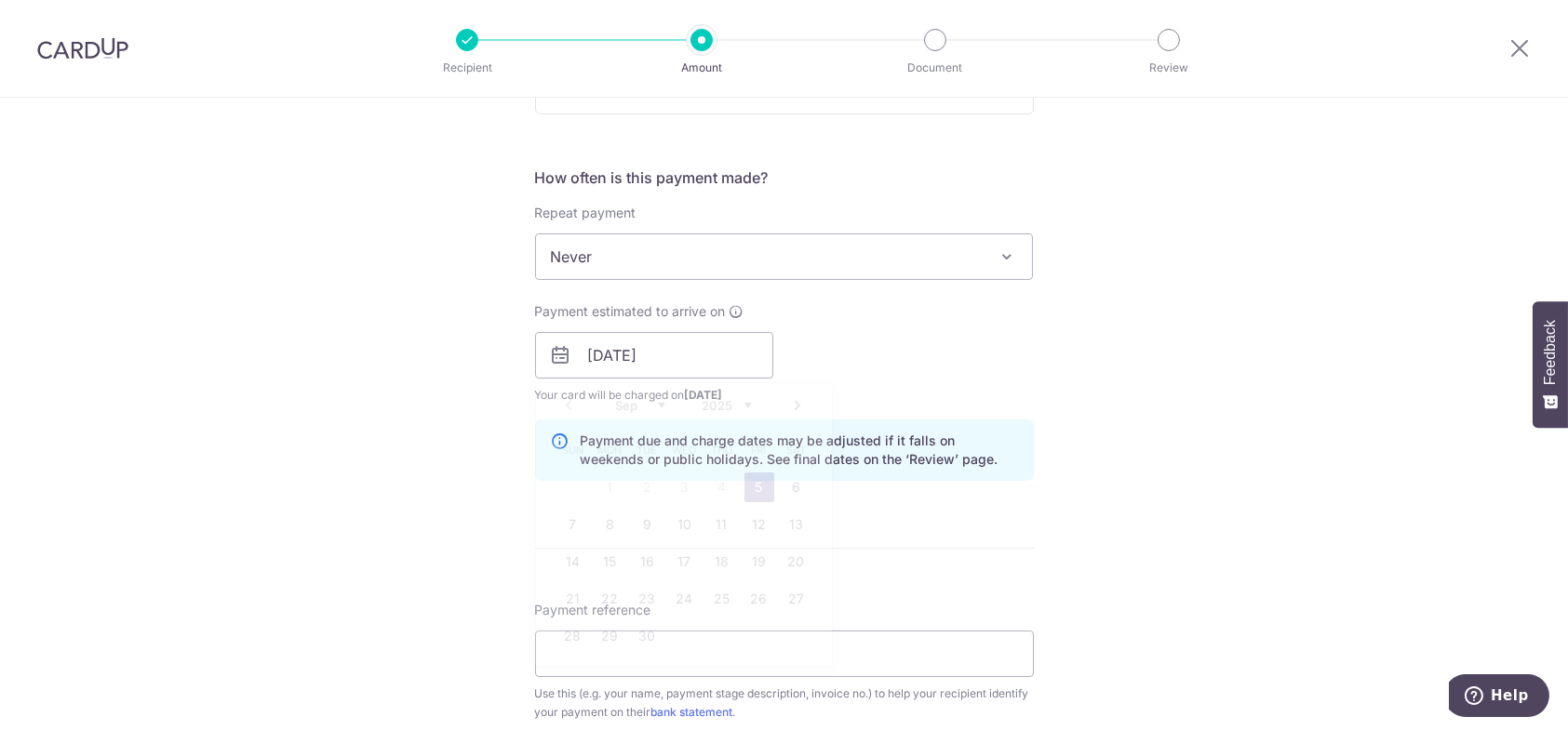
click at [1052, 440] on div "Tell us more about your payment Enter payment amount SGD 5,000.00 5000.00 Recip…" at bounding box center [784, 388] width 1568 height 1883
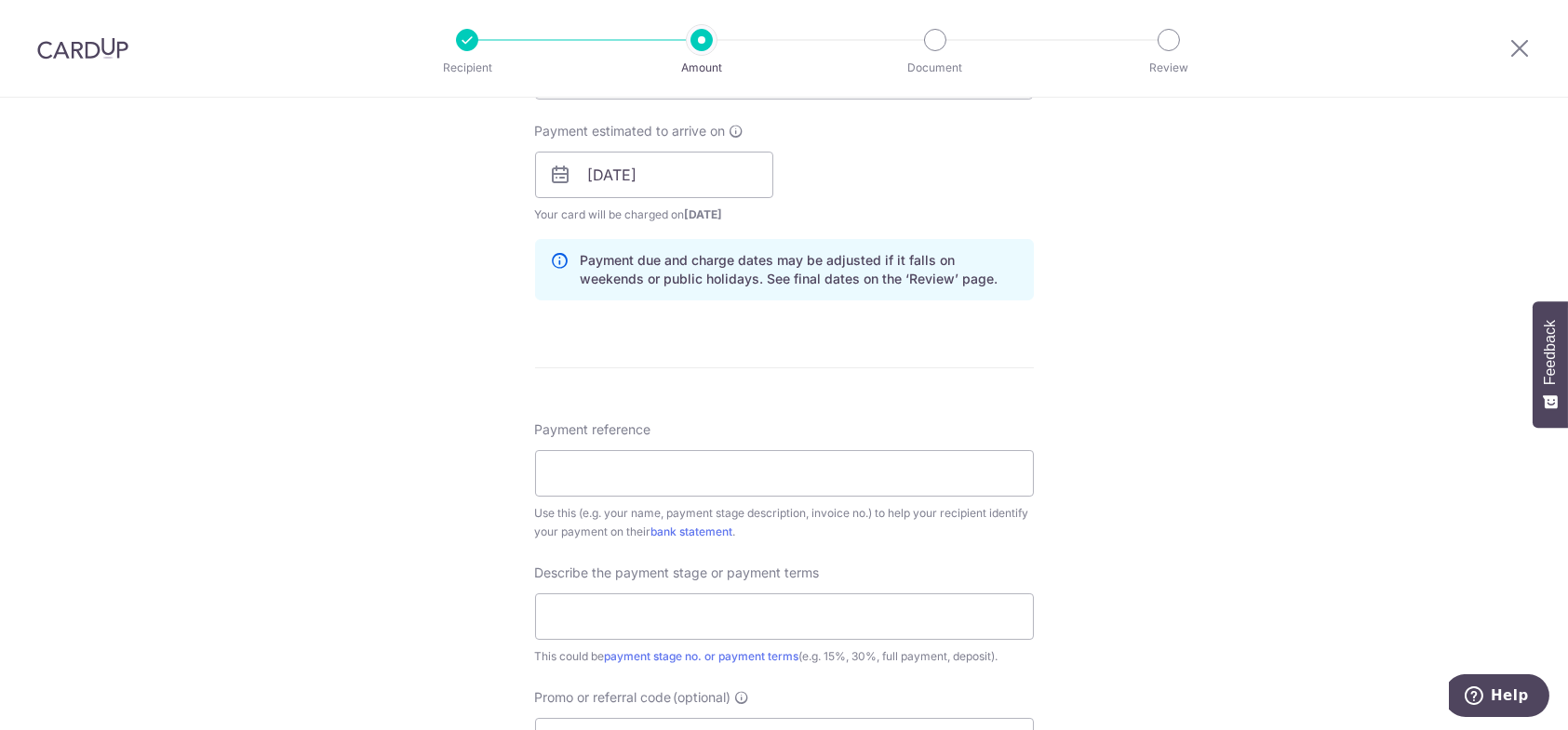
scroll to position [837, 0]
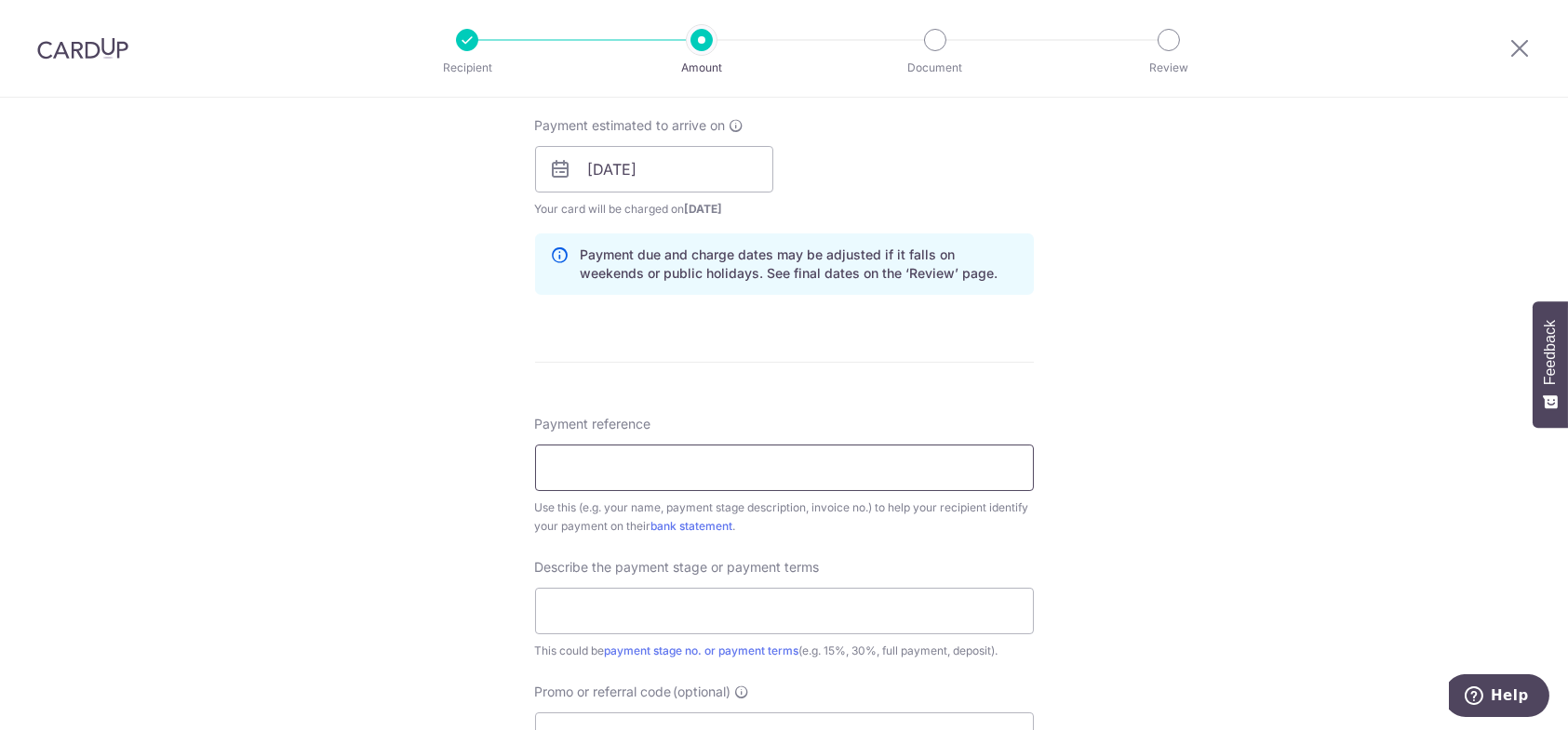
click at [625, 465] on input "Payment reference" at bounding box center [784, 468] width 499 height 47
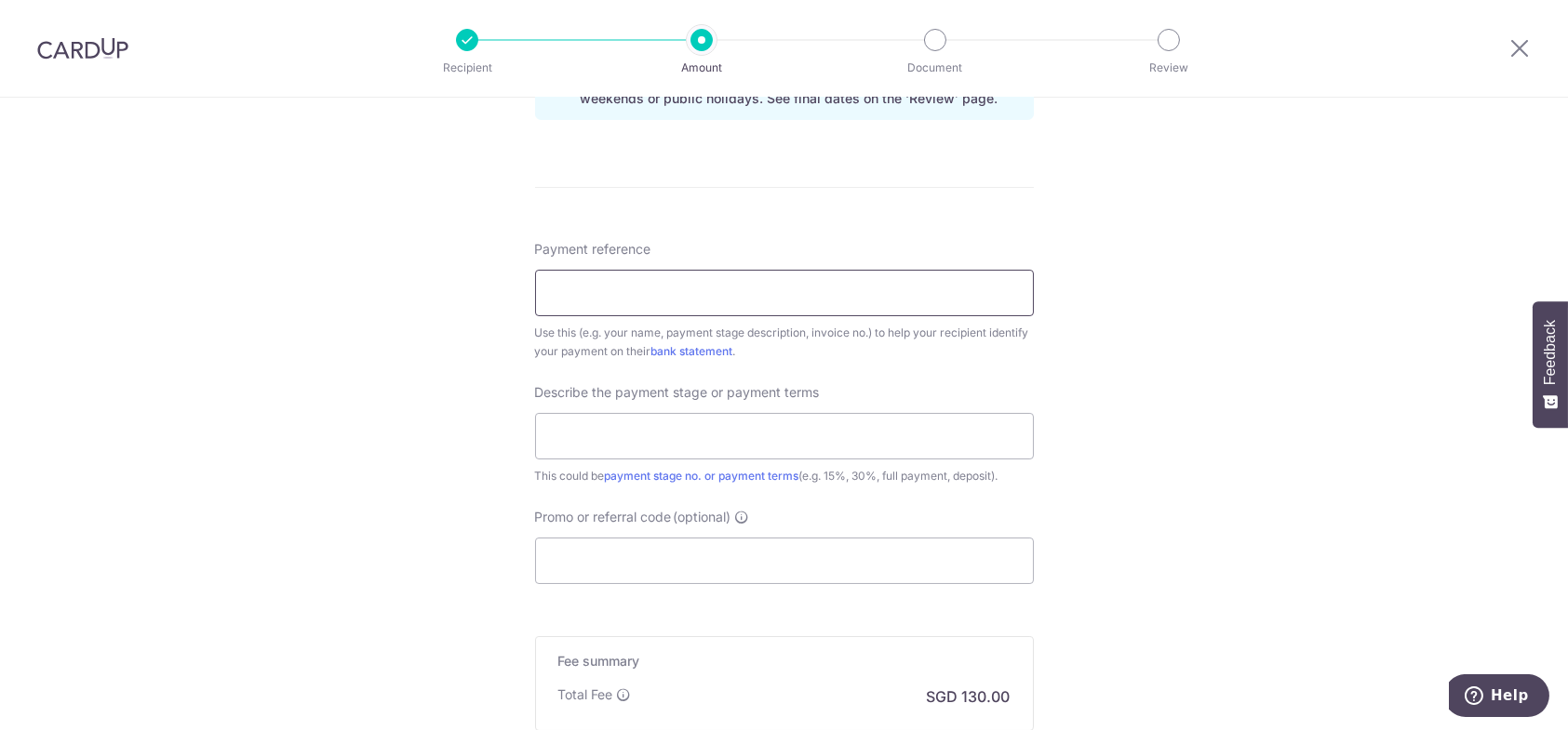
scroll to position [1023, 0]
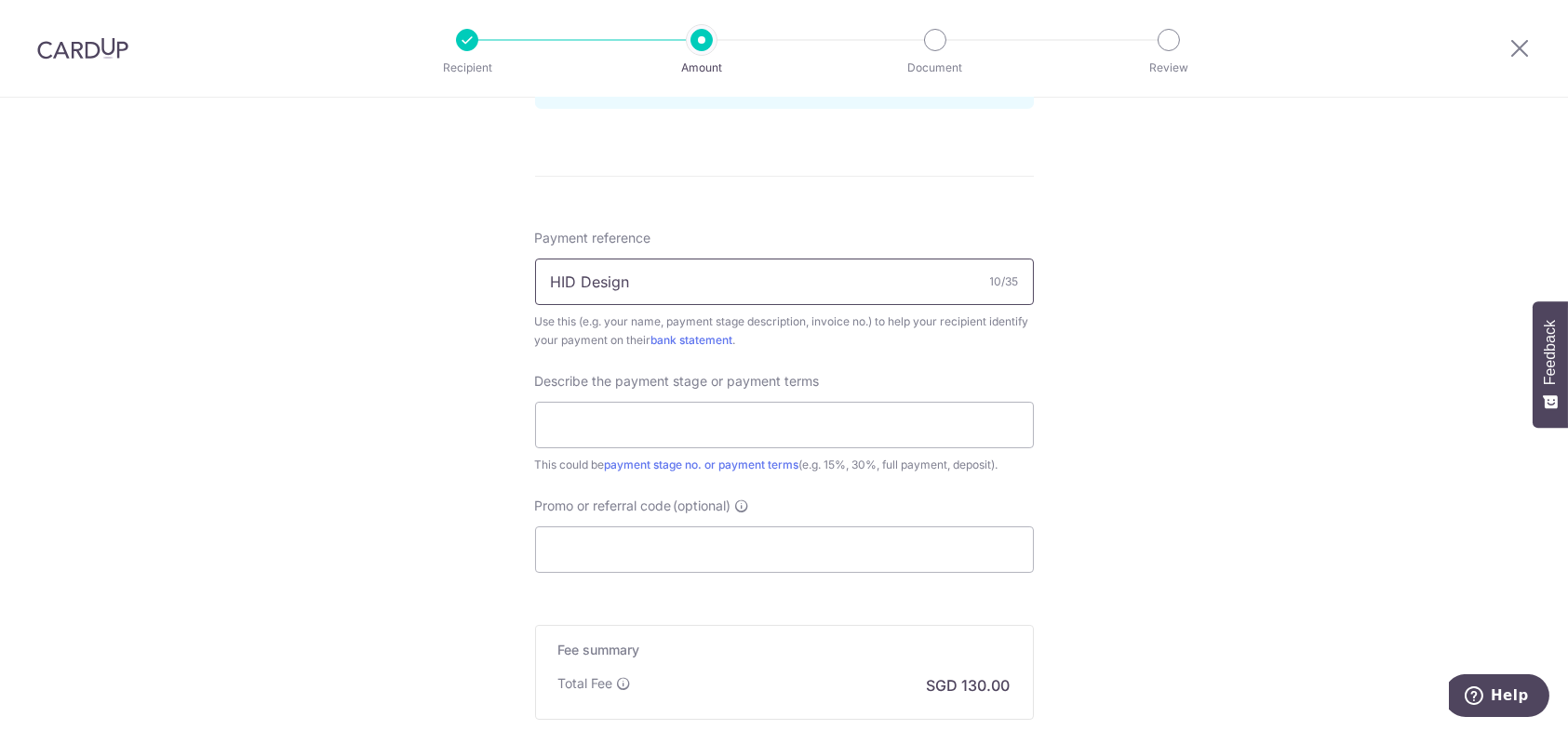
type input "HID Design"
click at [1076, 332] on div "Tell us more about your payment Enter payment amount SGD 5,000.00 5000.00 Recip…" at bounding box center [784, 16] width 1568 height 1883
click at [705, 413] on input "text" at bounding box center [784, 425] width 499 height 47
type input "Design Fee"
click at [1306, 335] on div "Tell us more about your payment Enter payment amount SGD 5,000.00 5000.00 Recip…" at bounding box center [784, 16] width 1568 height 1883
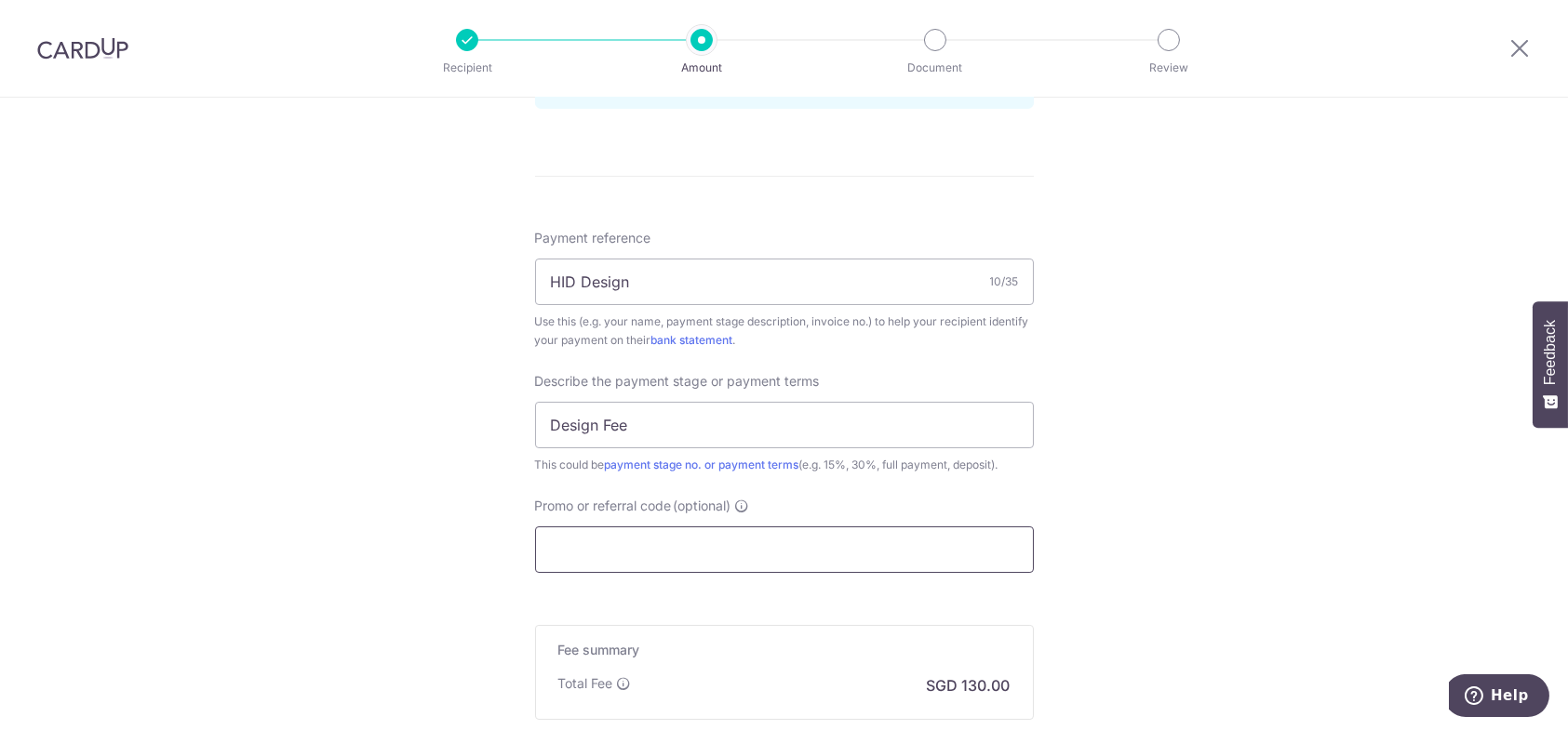
click at [765, 552] on input "Promo or referral code (optional)" at bounding box center [784, 550] width 499 height 47
paste input "596 621 581 001"
type input "596 621 581 001"
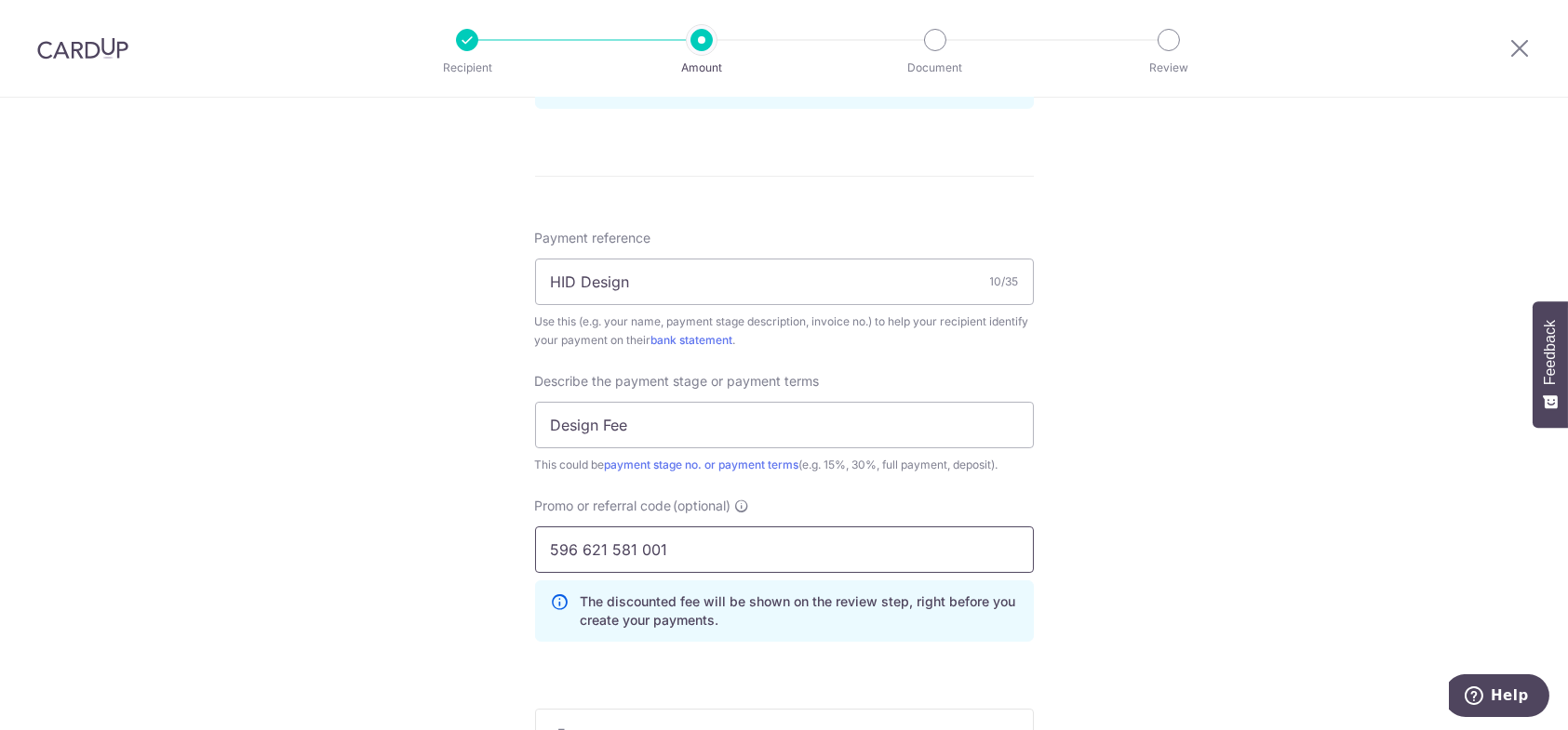
drag, startPoint x: 766, startPoint y: 547, endPoint x: 364, endPoint y: 540, distance: 402.1
click at [365, 540] on div "Tell us more about your payment Enter payment amount SGD 5,000.00 5000.00 Recip…" at bounding box center [784, 57] width 1568 height 1966
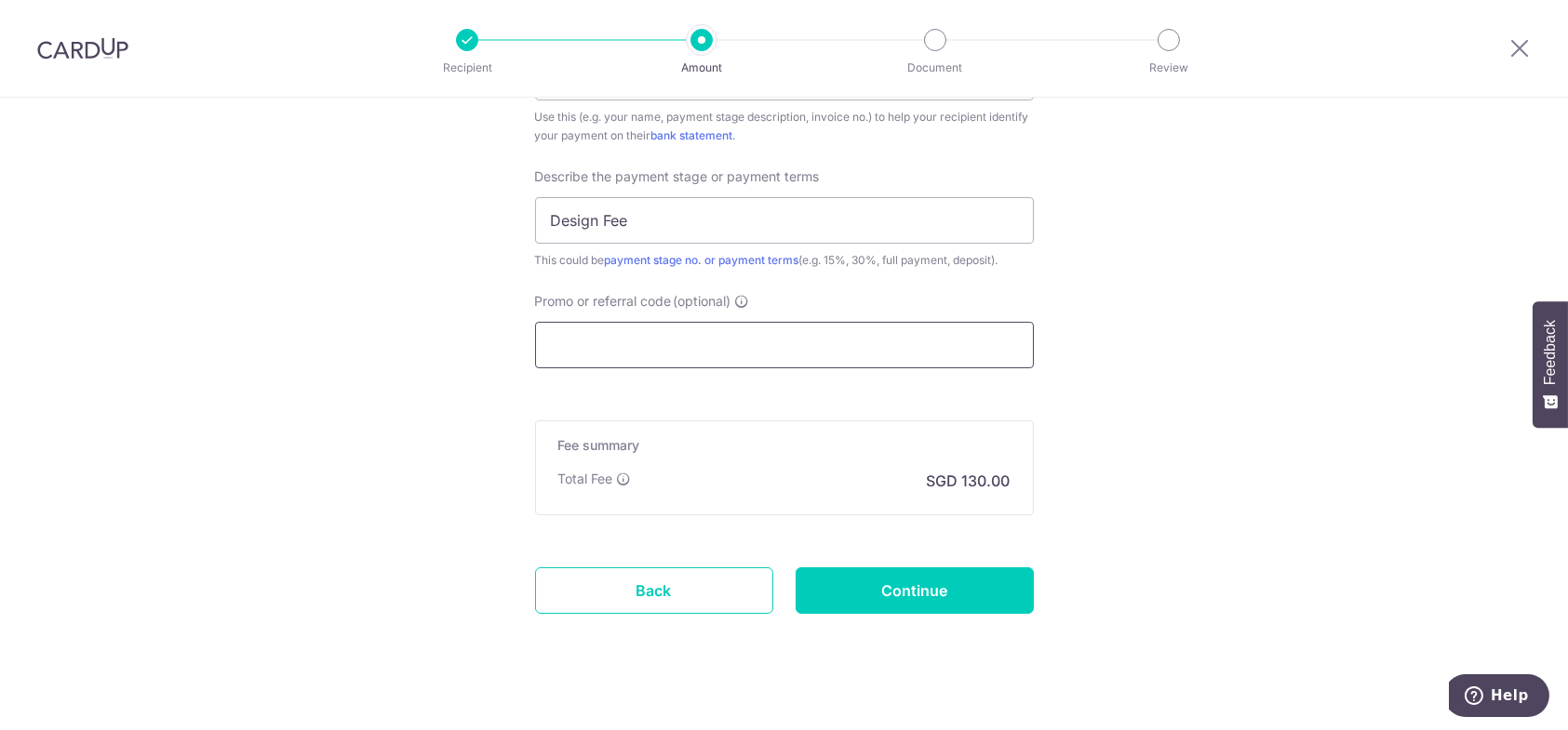
scroll to position [1248, 0]
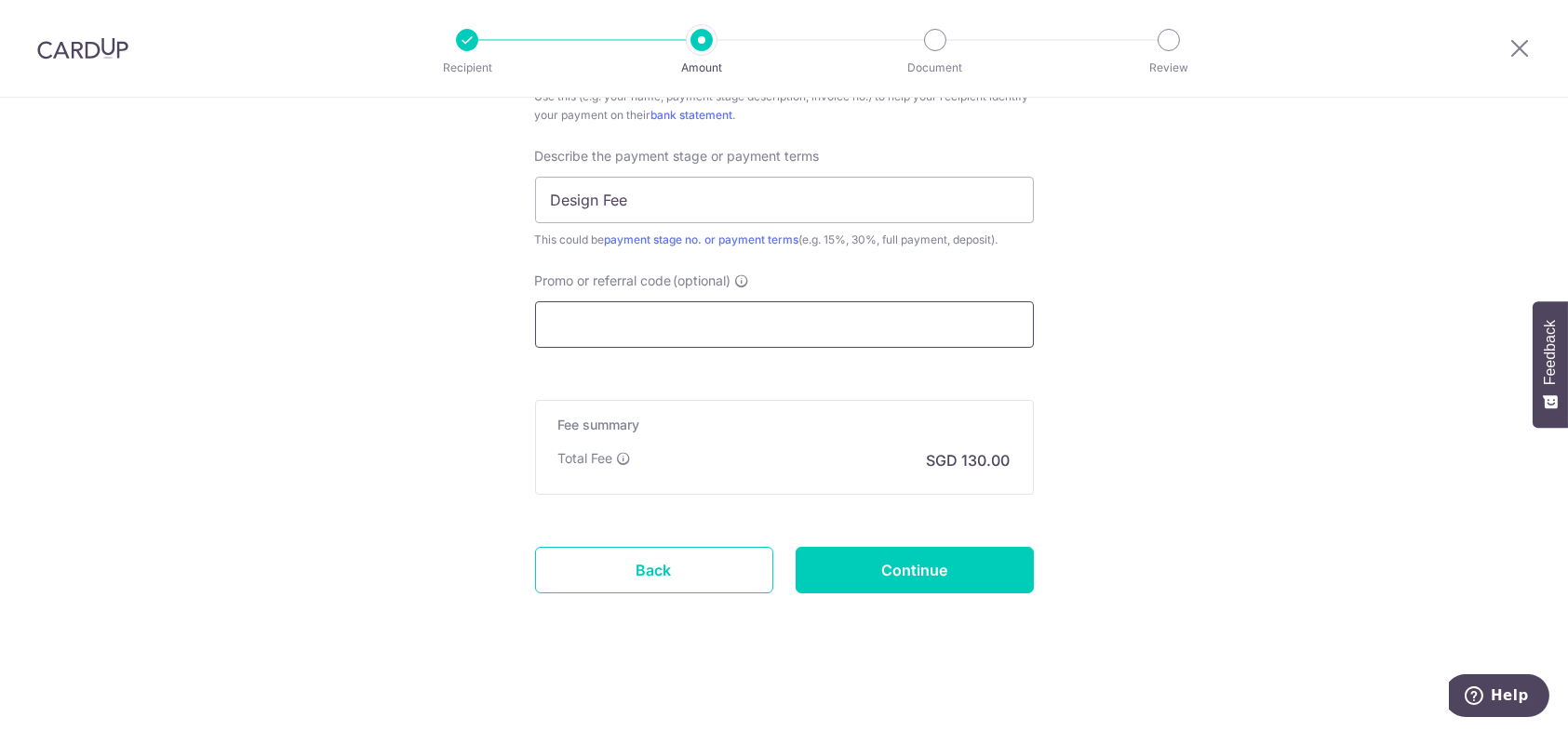
paste input "OCBC90N155"
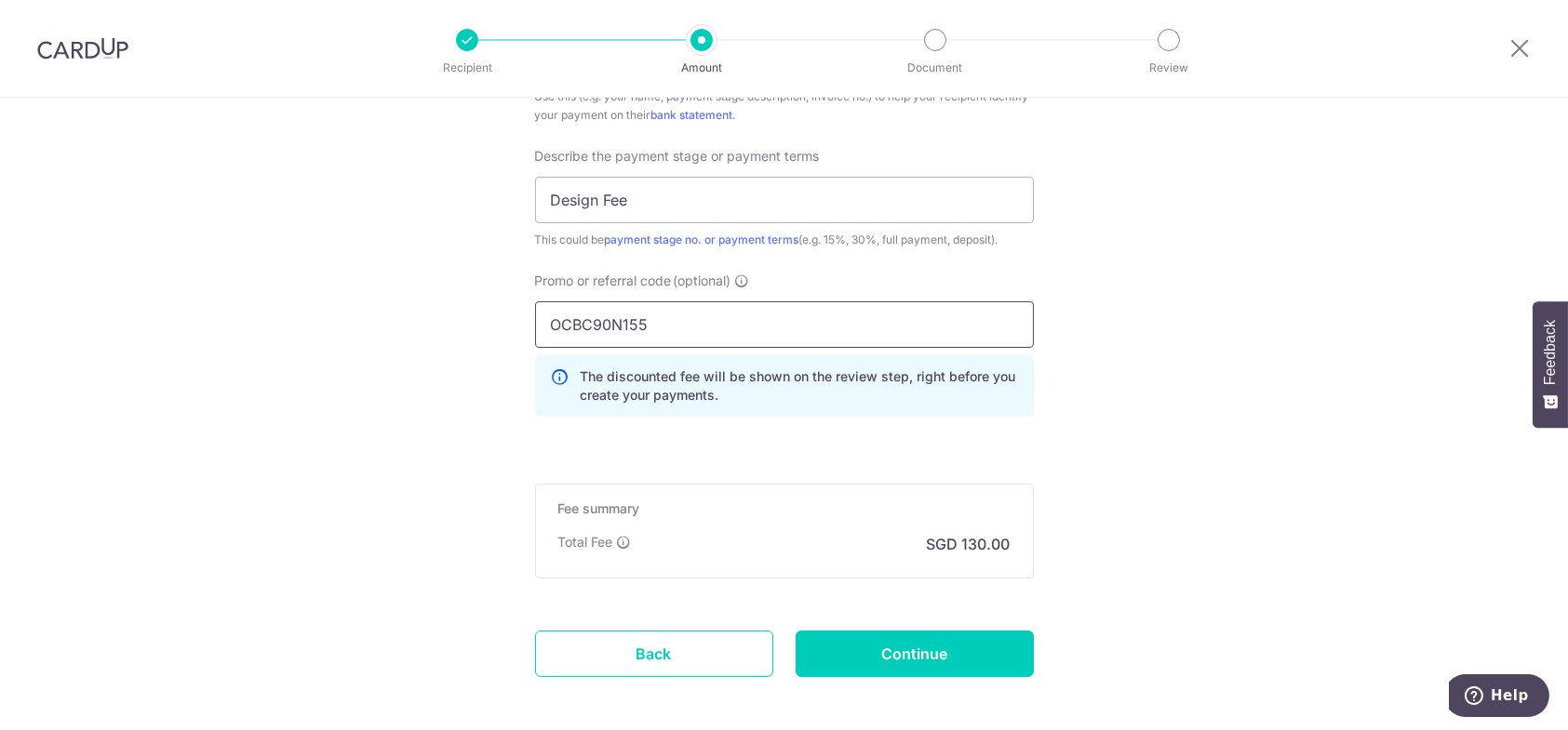
click at [708, 332] on input "OCBC90N155" at bounding box center [784, 325] width 499 height 47
type input "OCBC90N155"
click at [977, 641] on input "Continue" at bounding box center [915, 654] width 239 height 47
type input "Create Schedule"
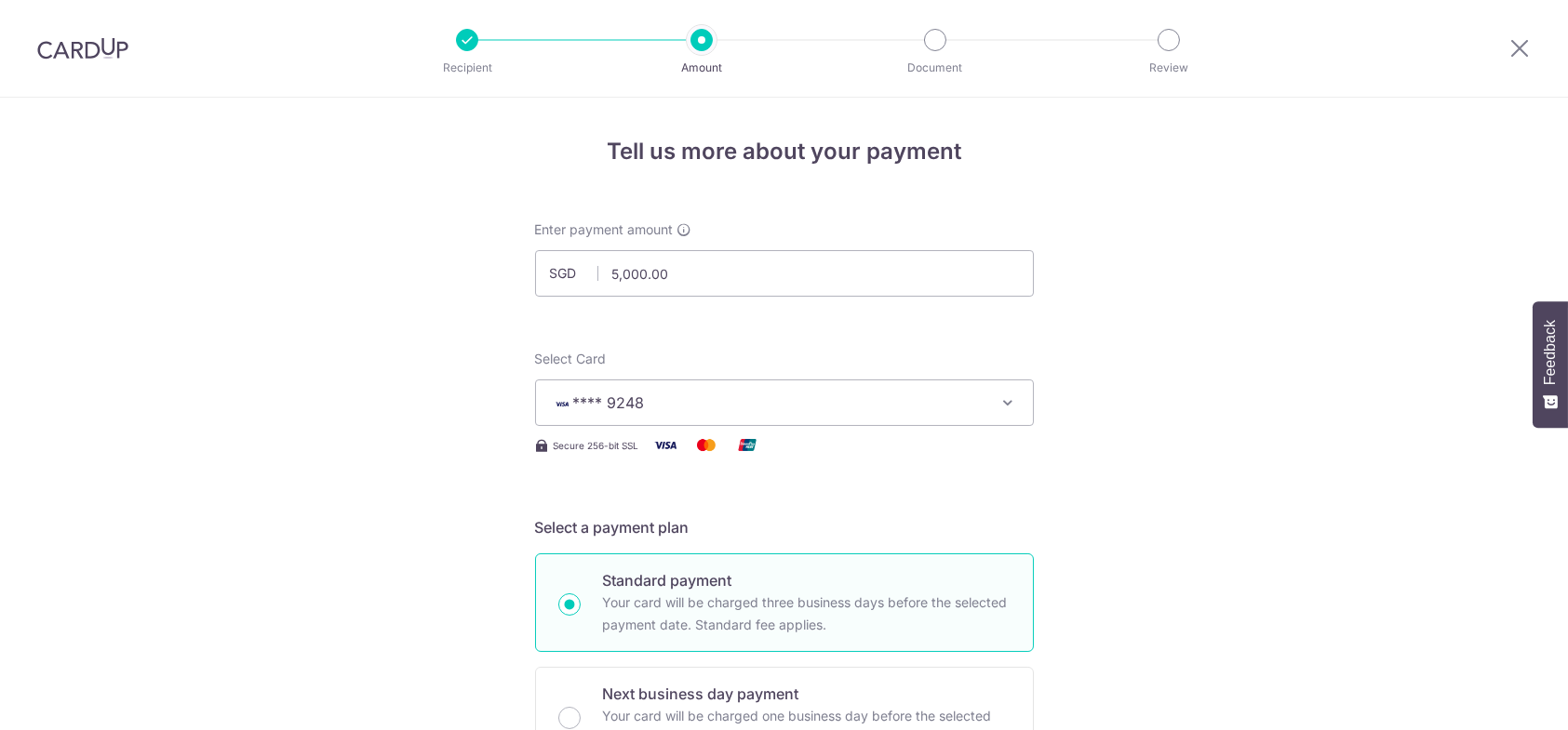
scroll to position [1358, 0]
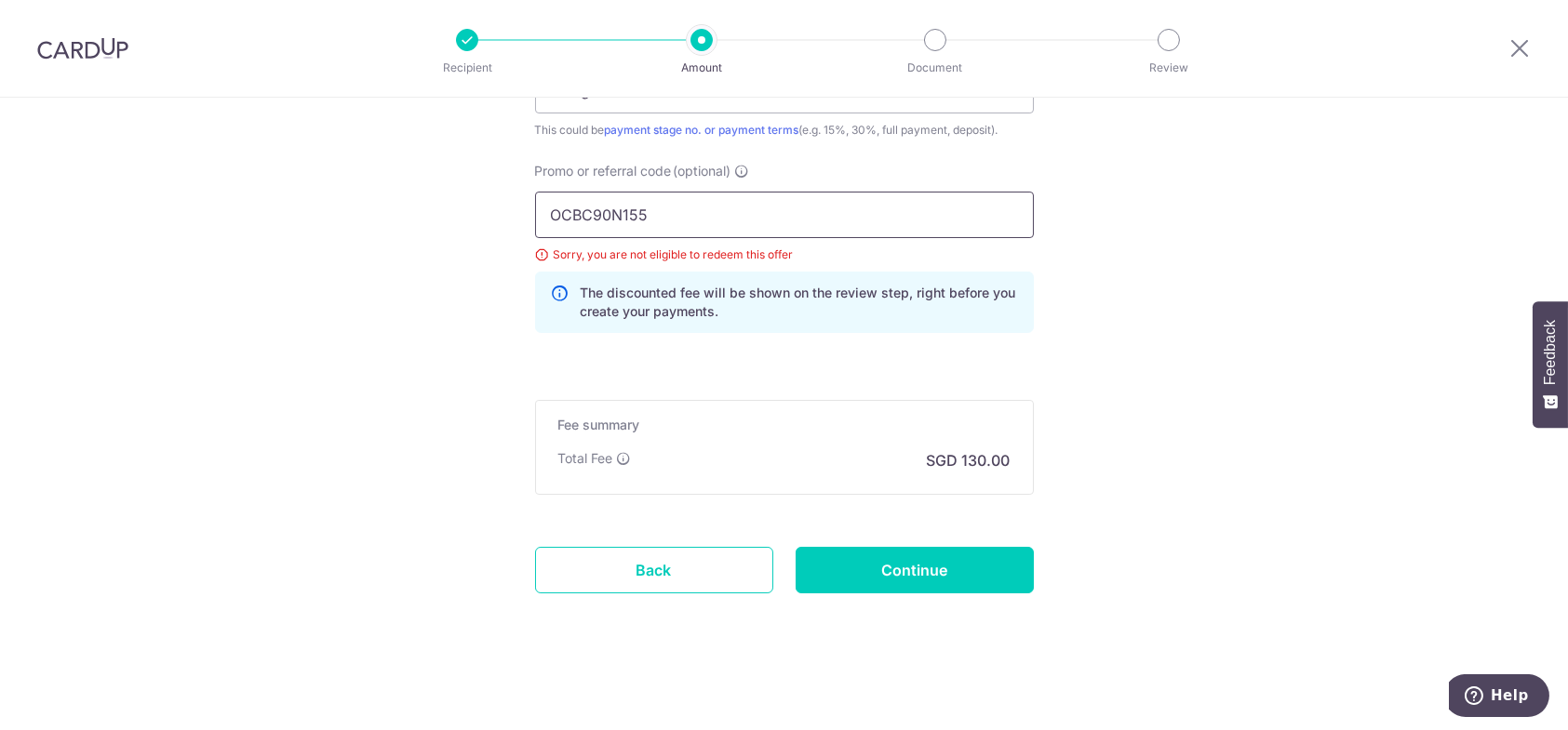
click at [740, 219] on input "OCBC90N155" at bounding box center [784, 215] width 499 height 47
paste input "V"
type input "OCBC90NV"
click at [975, 565] on input "Continue" at bounding box center [915, 570] width 239 height 47
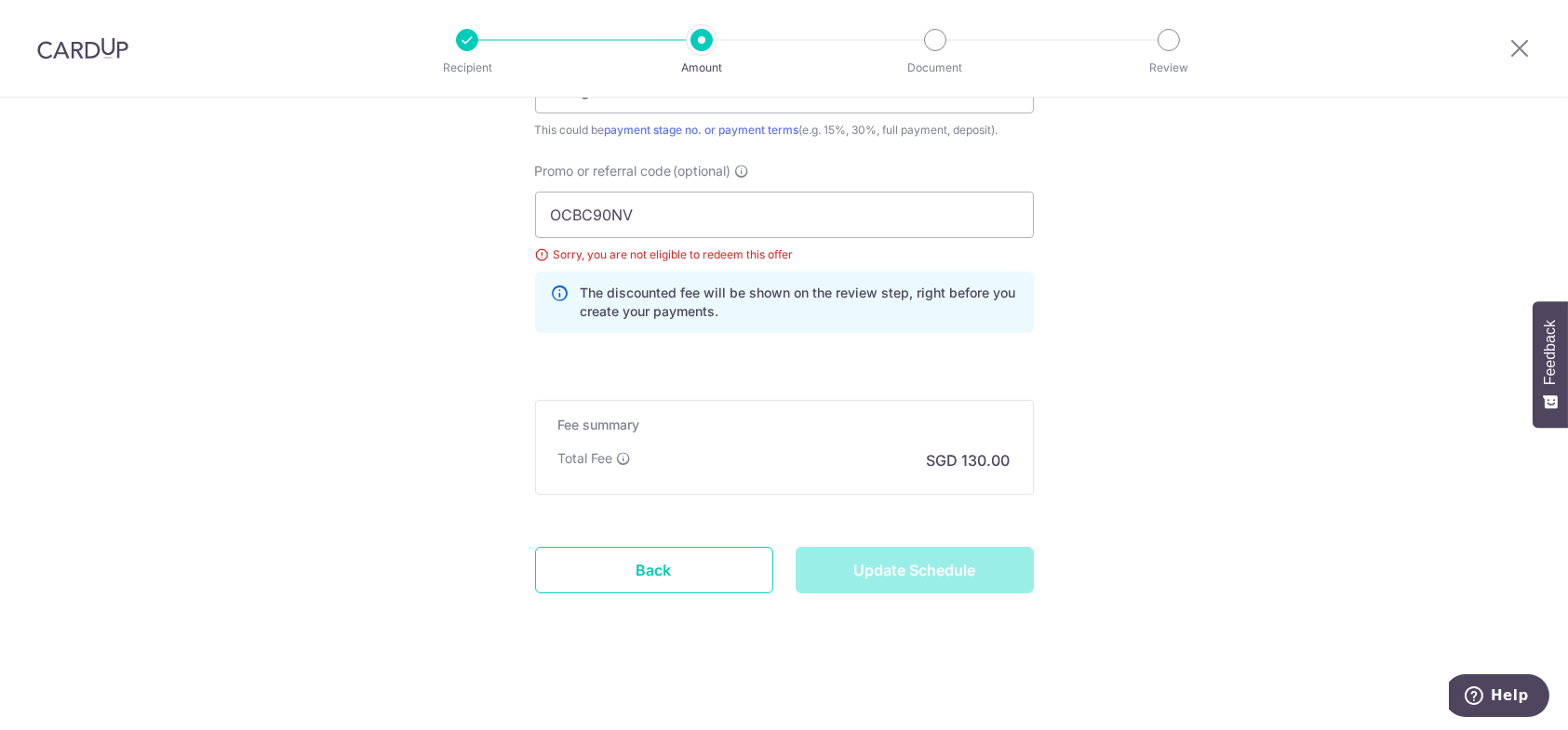
type input "Update Schedule"
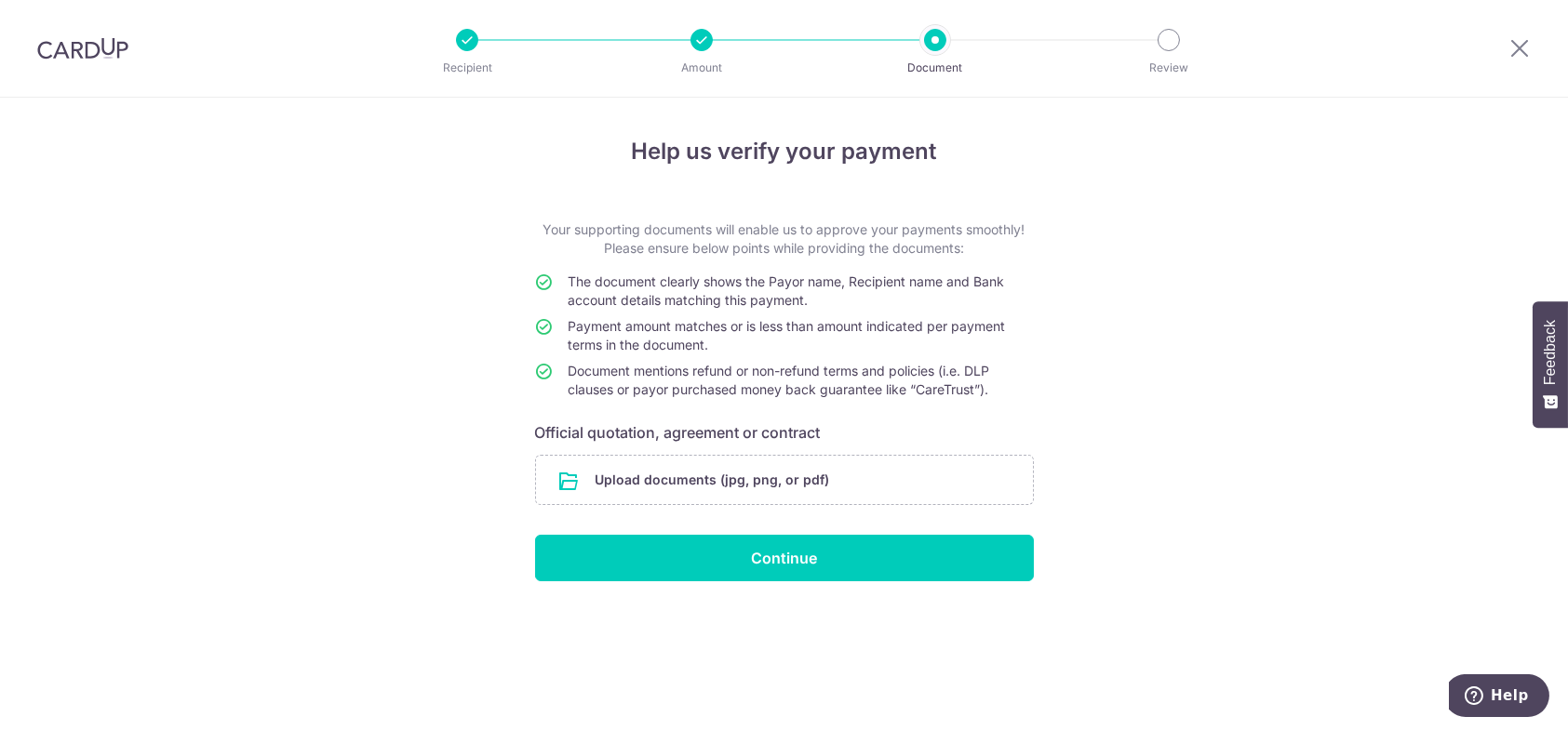
click at [1157, 441] on div "Help us verify your payment Your supporting documents will enable us to approve…" at bounding box center [784, 414] width 1568 height 633
click at [1218, 346] on div "Help us verify your payment Your supporting documents will enable us to approve…" at bounding box center [784, 414] width 1568 height 633
click at [1078, 386] on div "Help us verify your payment Your supporting documents will enable us to approve…" at bounding box center [784, 414] width 1568 height 633
click at [1204, 416] on div "Help us verify your payment Your supporting documents will enable us to approve…" at bounding box center [784, 414] width 1568 height 633
click at [285, 258] on div "Help us verify your payment Your supporting documents will enable us to approve…" at bounding box center [784, 414] width 1568 height 633
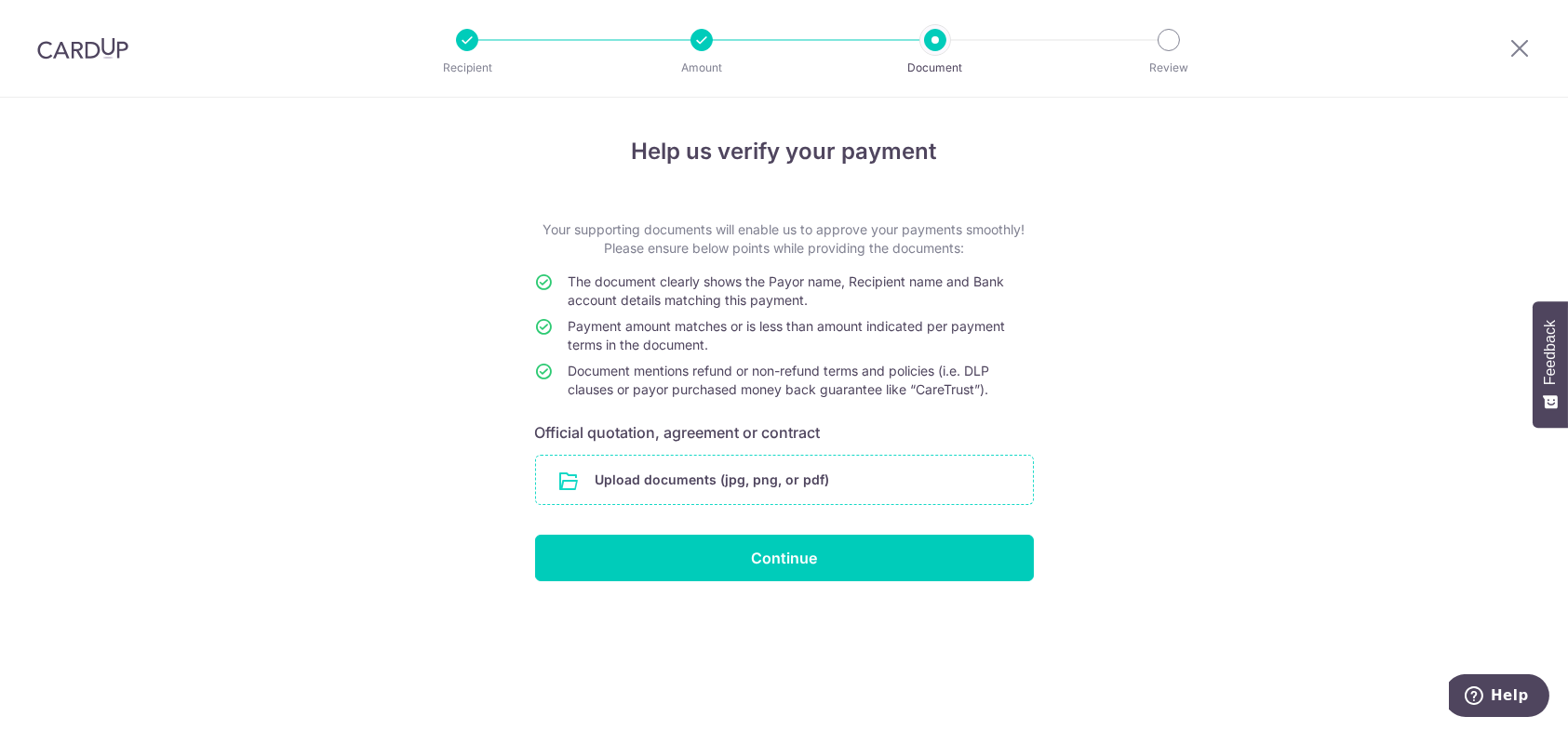
click at [751, 471] on input "file" at bounding box center [784, 480] width 497 height 49
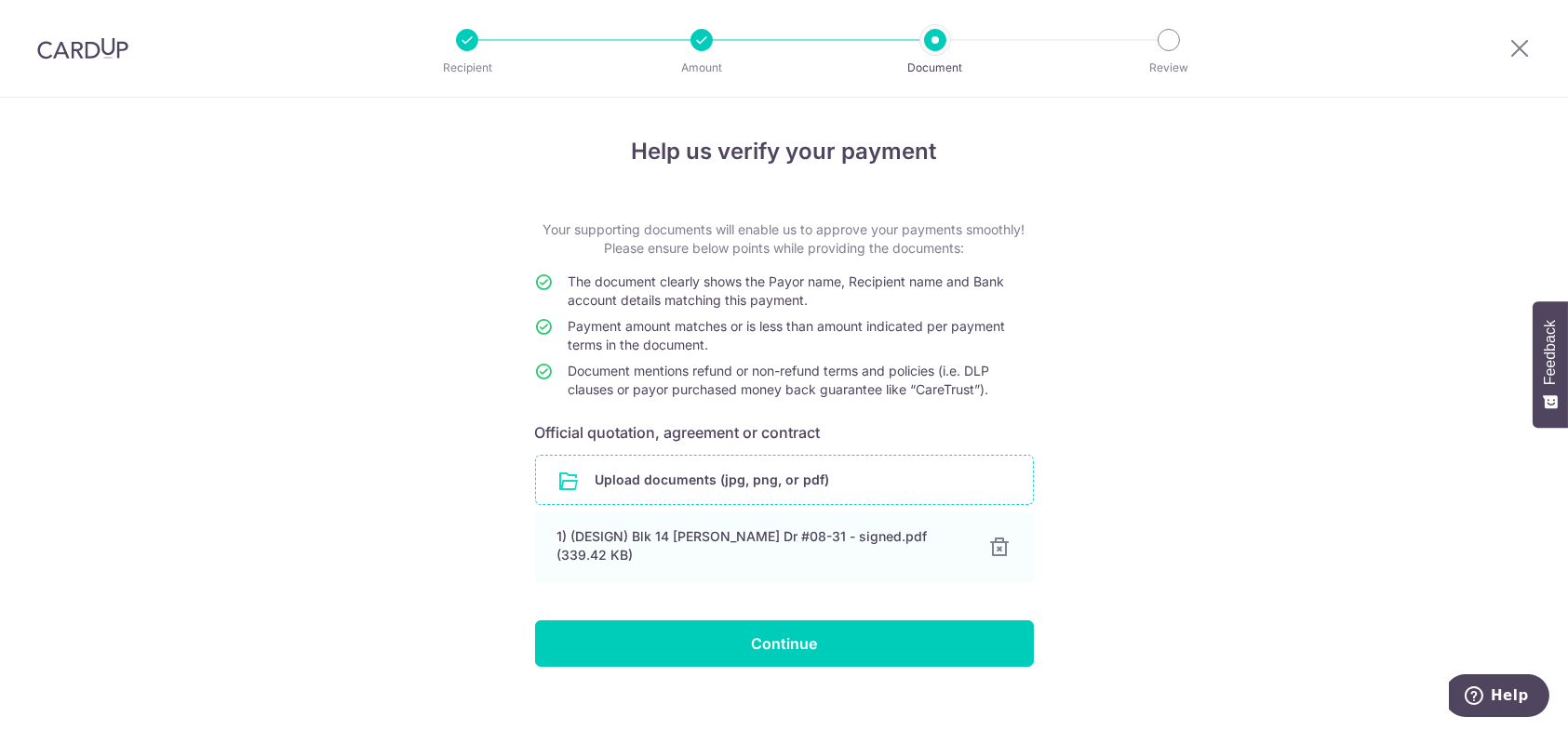
click at [1230, 385] on div "Help us verify your payment Your supporting documents will enable us to approve…" at bounding box center [784, 425] width 1568 height 656
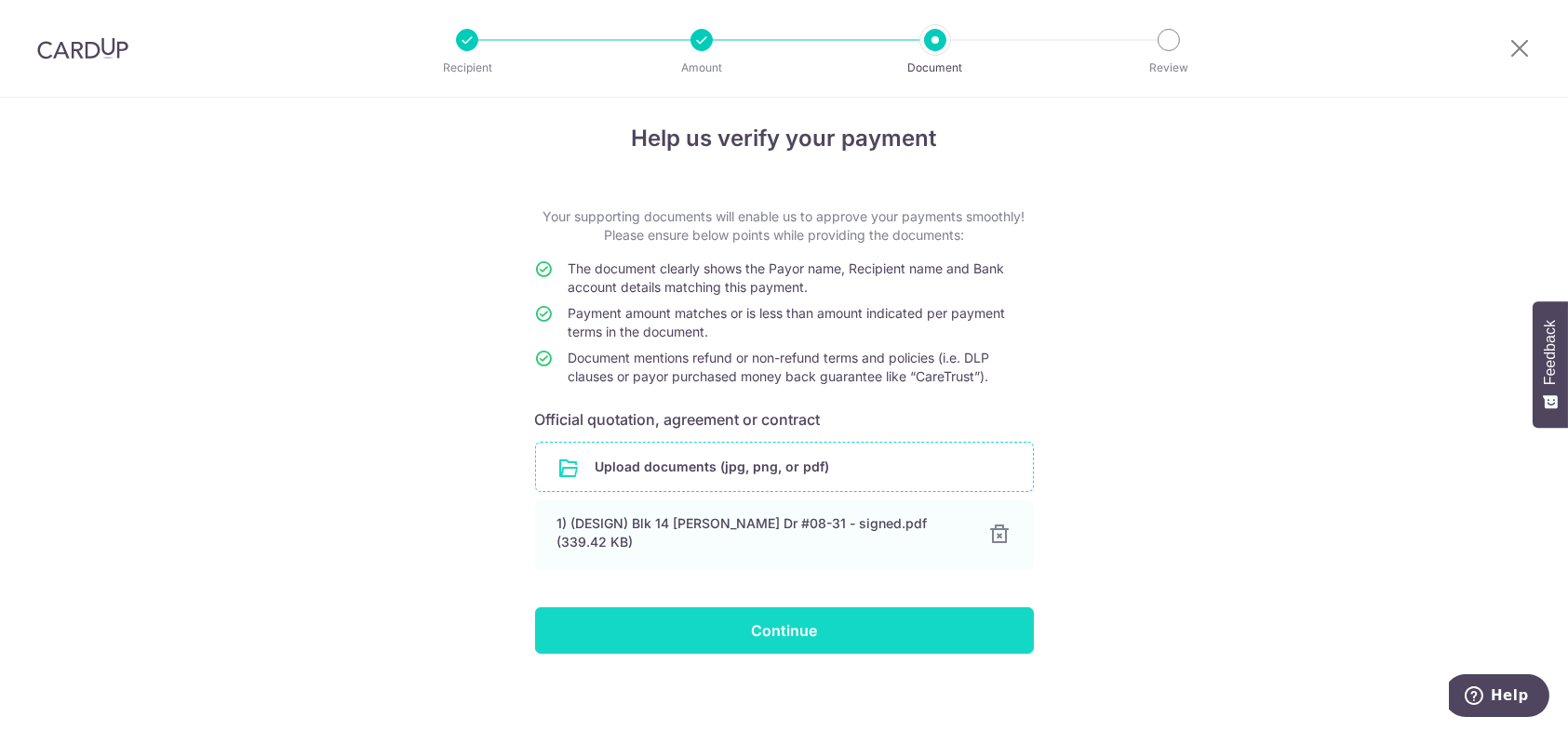
click at [949, 610] on input "Continue" at bounding box center [784, 631] width 499 height 47
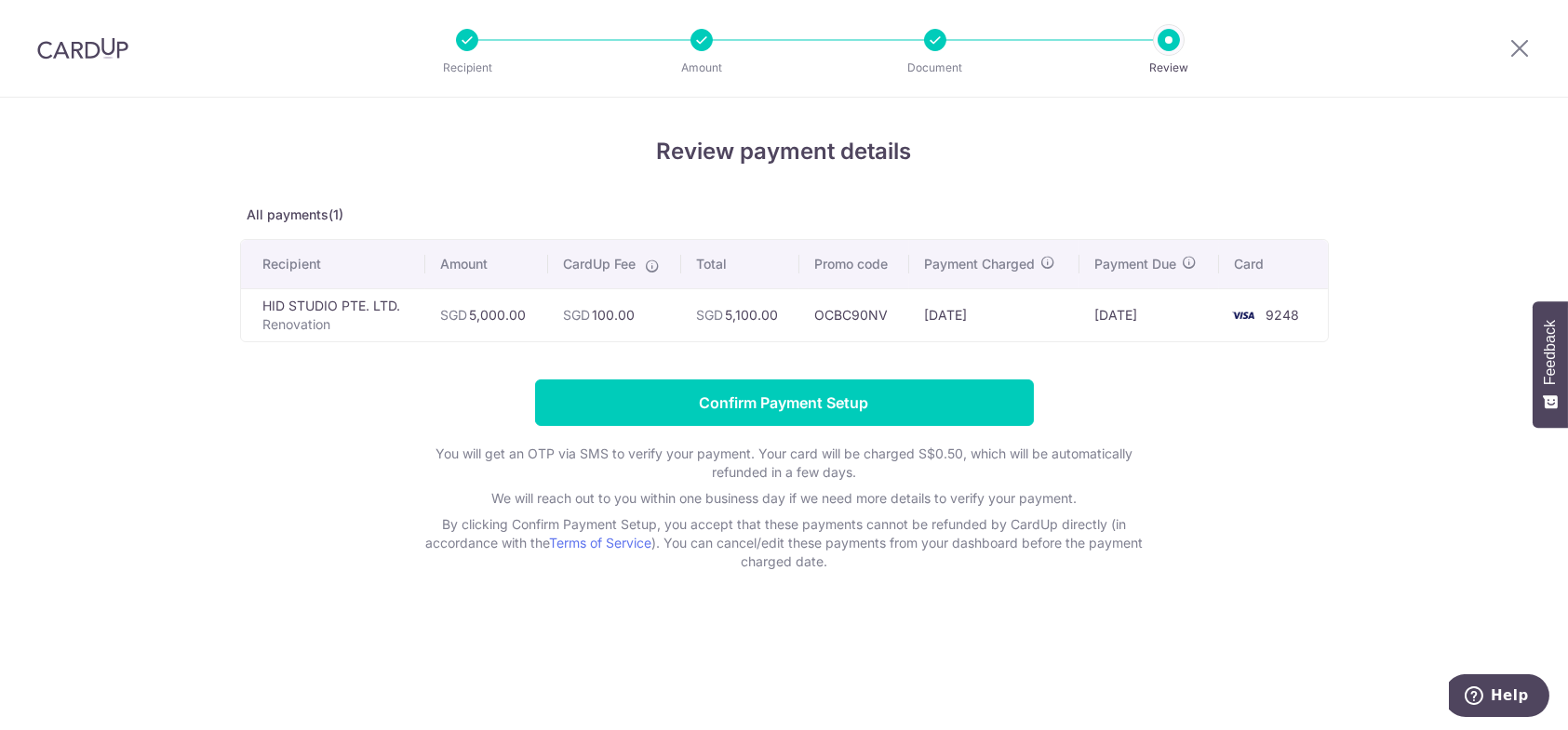
click at [1235, 454] on form "Confirm Payment Setup You will get an OTP via SMS to verify your payment. Your …" at bounding box center [784, 475] width 1089 height 192
click at [1182, 458] on form "Confirm Payment Setup You will get an OTP via SMS to verify your payment. Your …" at bounding box center [784, 475] width 1089 height 192
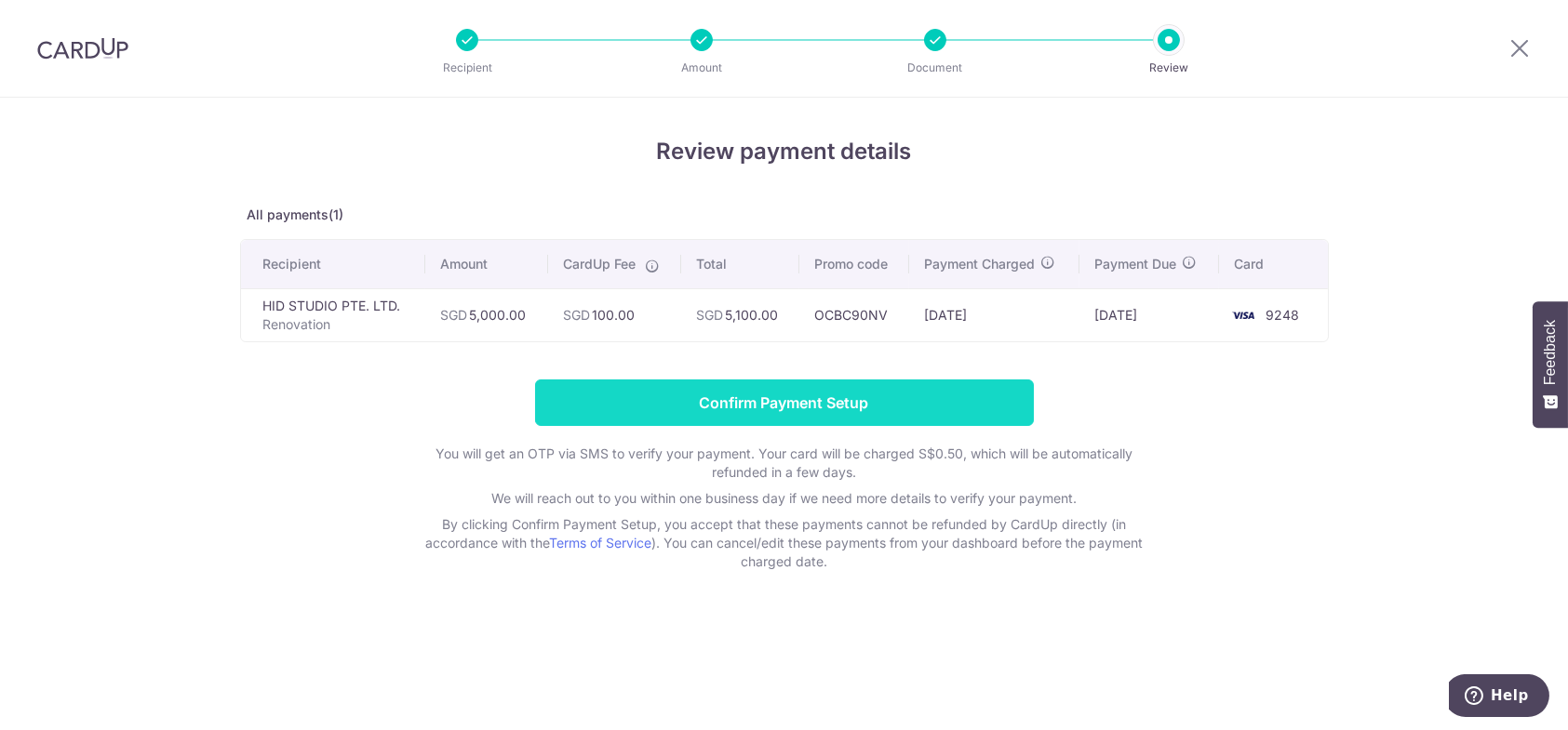
click at [791, 398] on input "Confirm Payment Setup" at bounding box center [784, 403] width 499 height 47
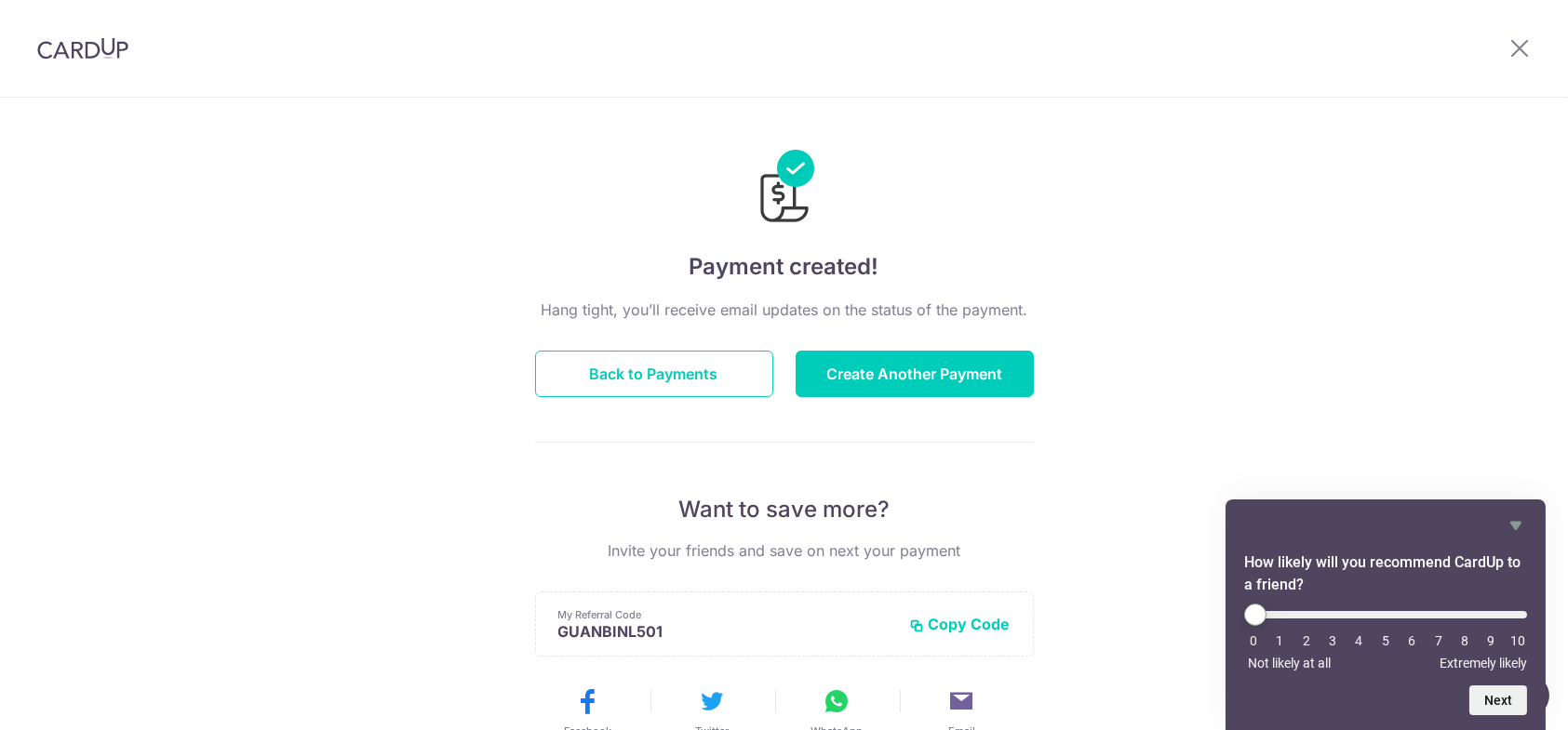
drag, startPoint x: 1509, startPoint y: 526, endPoint x: 1289, endPoint y: 372, distance: 268.5
click at [1510, 525] on icon "Hide survey" at bounding box center [1515, 525] width 22 height 22
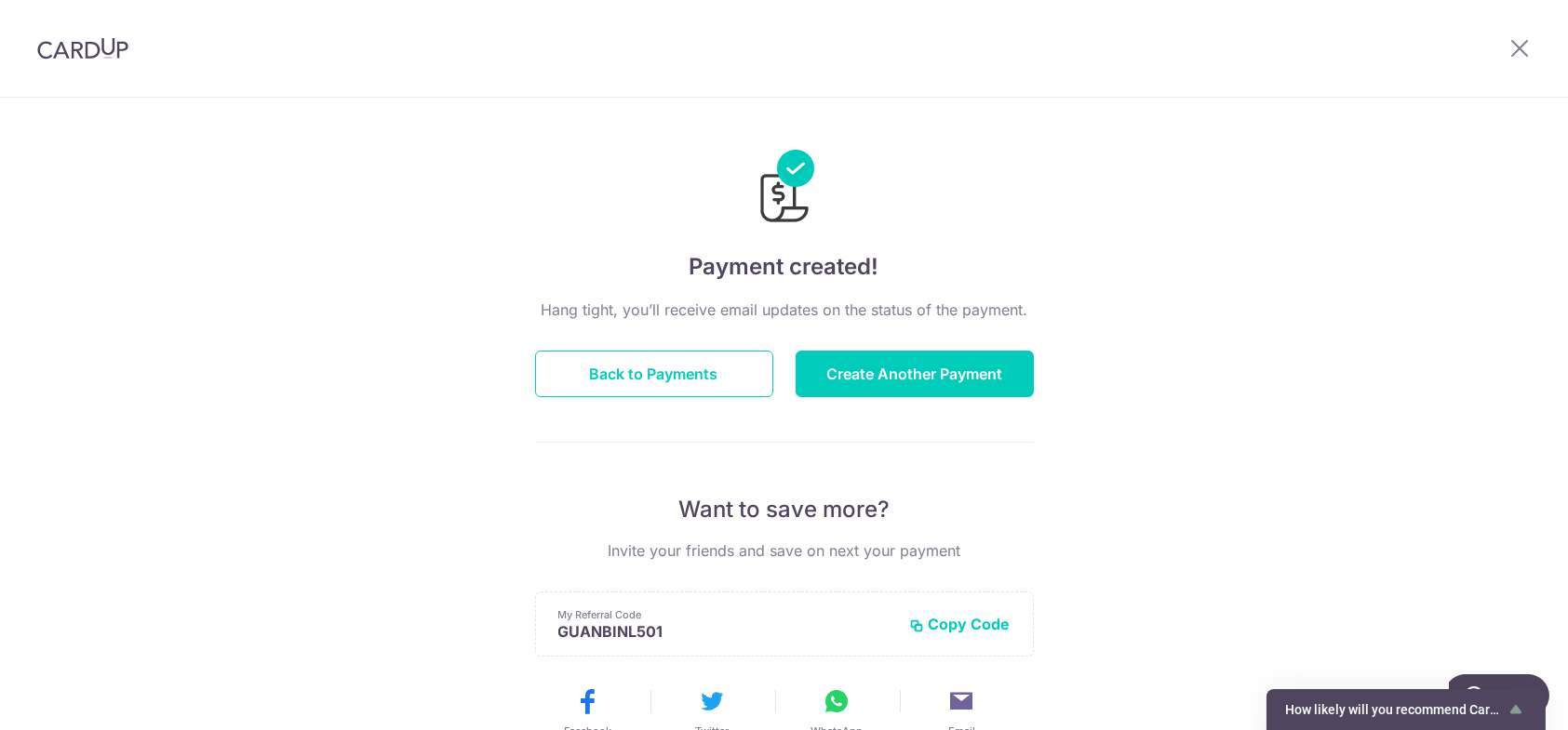
click at [1216, 297] on div "Payment created! Hang tight, you’ll receive email updates on the status of the …" at bounding box center [784, 594] width 1568 height 993
click at [1515, 50] on icon at bounding box center [1519, 48] width 22 height 23
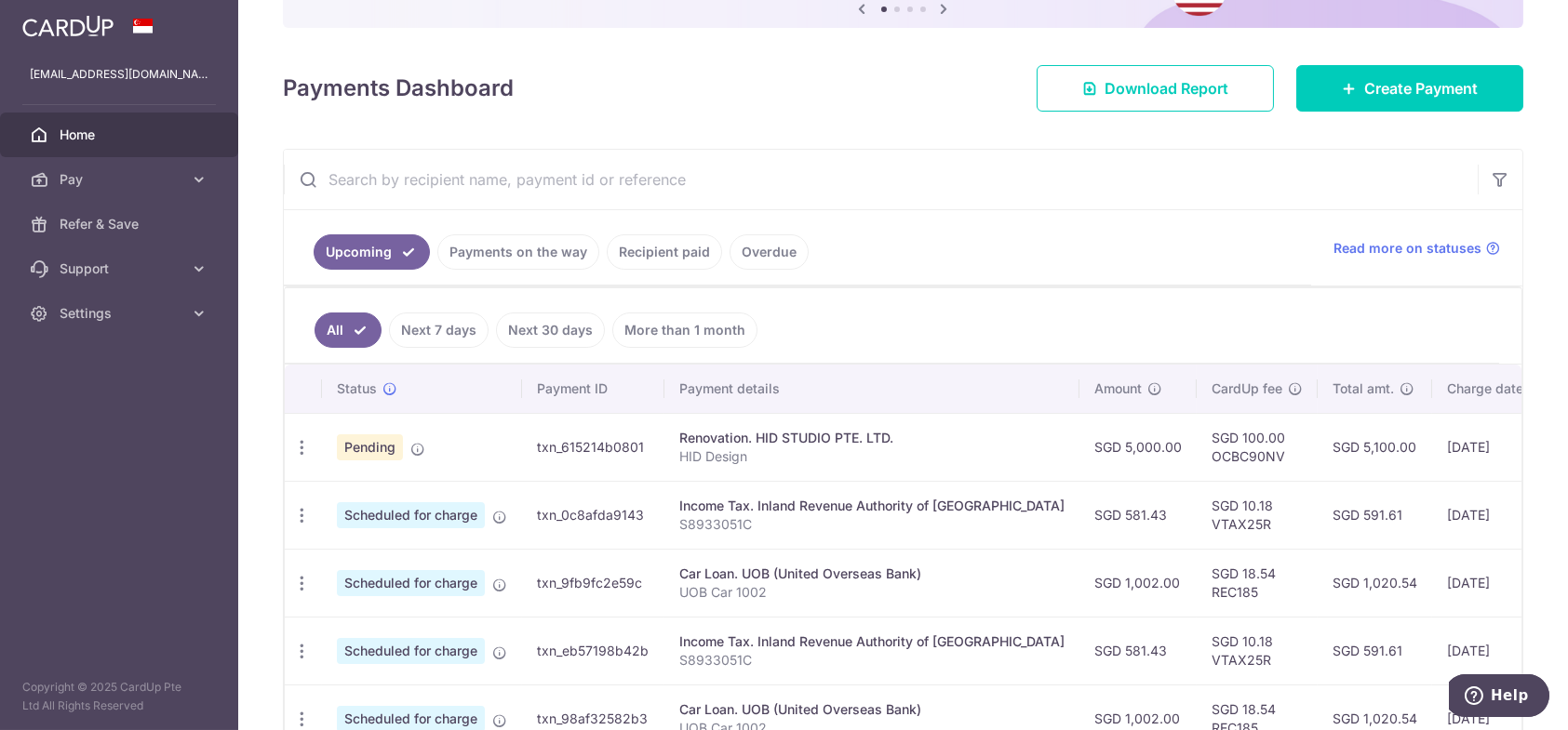
scroll to position [93, 0]
